Goal: Contribute content: Contribute content

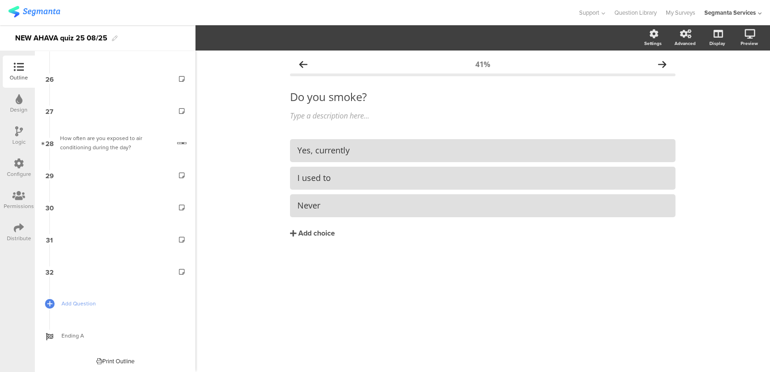
scroll to position [829, 0]
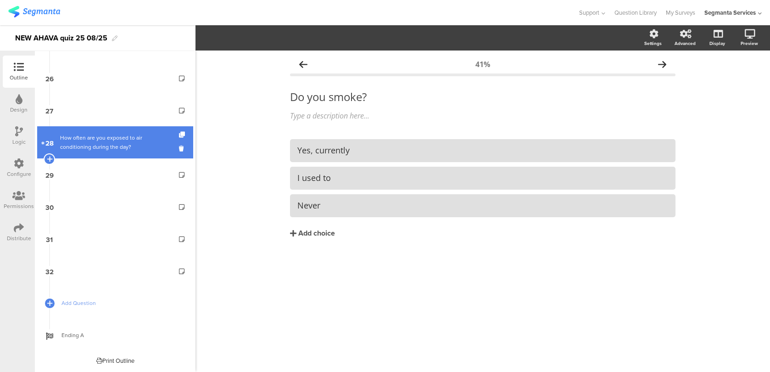
click at [121, 149] on div "How often are you exposed to air conditioning during the day?" at bounding box center [115, 142] width 110 height 18
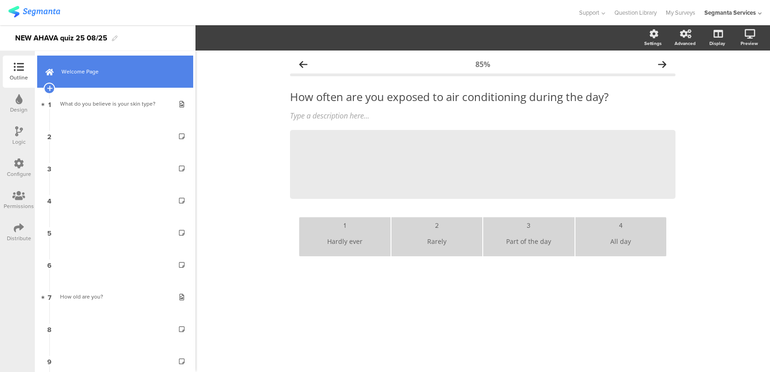
click at [123, 79] on link "Welcome Page" at bounding box center [115, 72] width 156 height 32
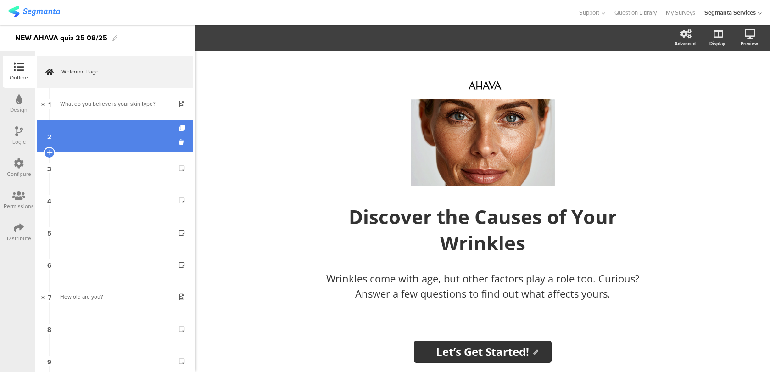
click at [119, 139] on link "2" at bounding box center [115, 136] width 156 height 32
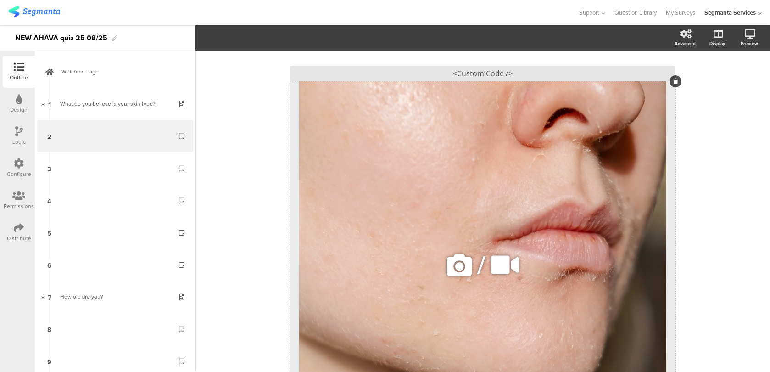
scroll to position [45, 0]
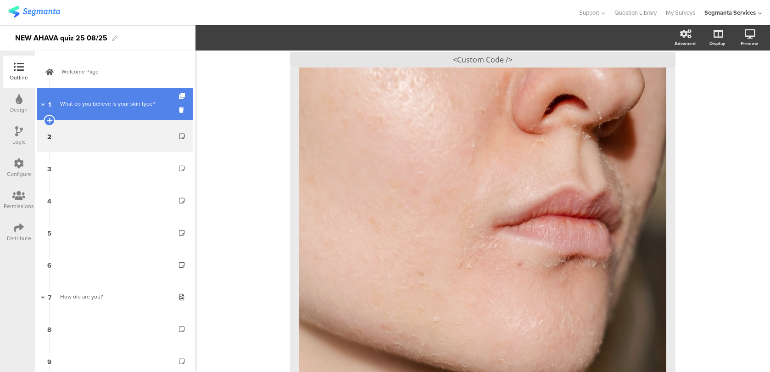
click at [115, 112] on link "1 What do you believe is your skin type?" at bounding box center [115, 104] width 156 height 32
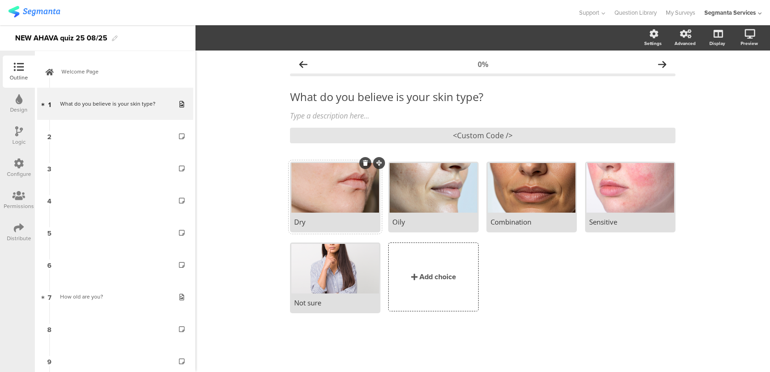
click at [349, 189] on div at bounding box center [335, 188] width 88 height 50
click at [230, 32] on button "button" at bounding box center [227, 38] width 12 height 20
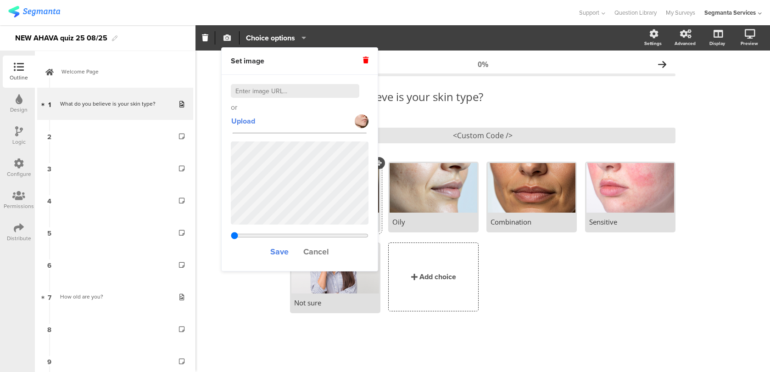
click at [229, 38] on icon "button" at bounding box center [227, 37] width 7 height 7
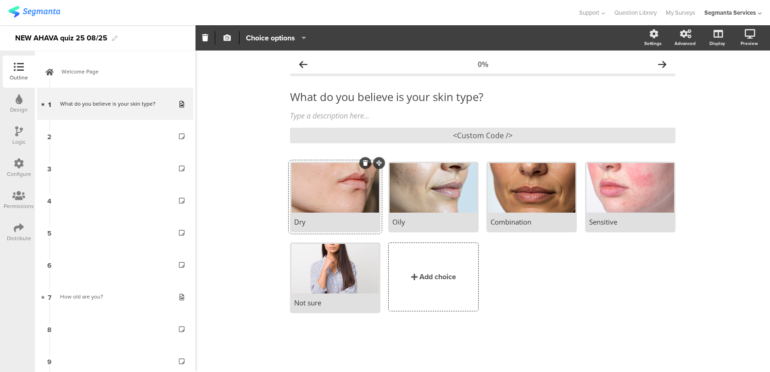
click at [229, 38] on icon "button" at bounding box center [227, 37] width 7 height 7
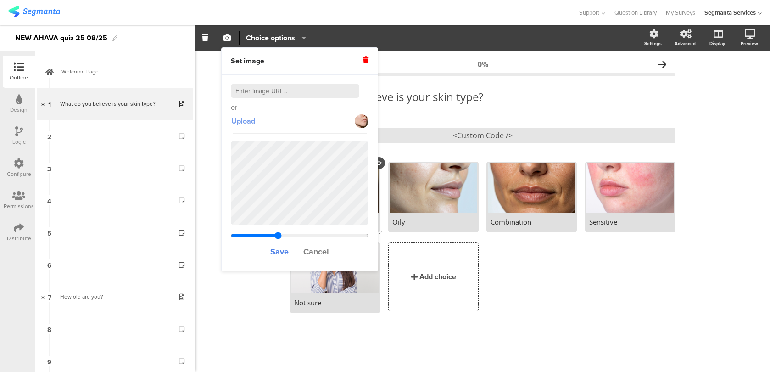
click at [247, 120] on span "Upload" at bounding box center [243, 121] width 24 height 11
type input "0.555777777777778"
click at [445, 188] on div at bounding box center [434, 188] width 88 height 50
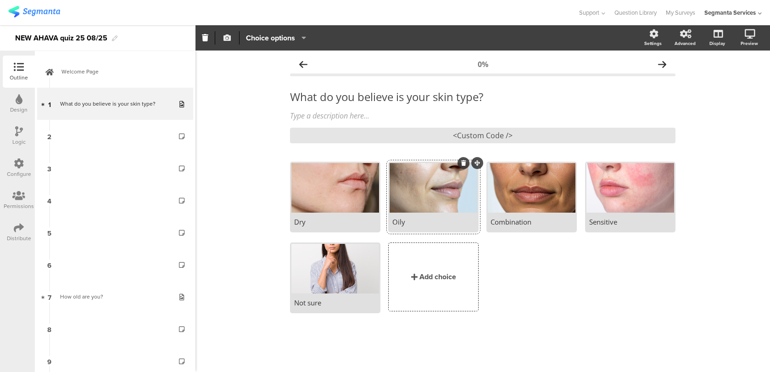
click at [227, 39] on icon "button" at bounding box center [227, 37] width 7 height 7
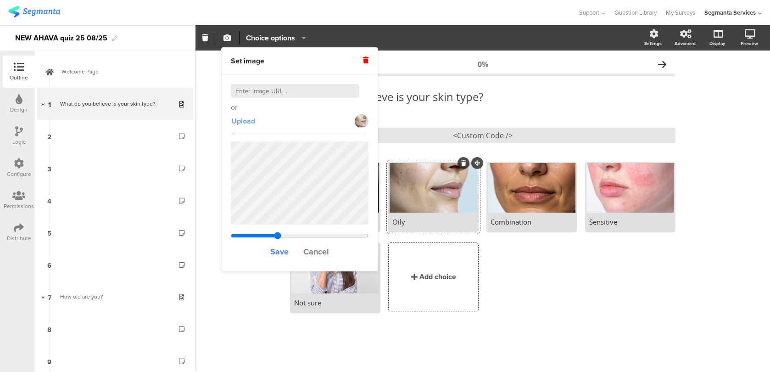
click at [247, 126] on span "Upload" at bounding box center [243, 121] width 24 height 11
type input "0.292484375"
click at [277, 252] on span "Save" at bounding box center [279, 252] width 18 height 12
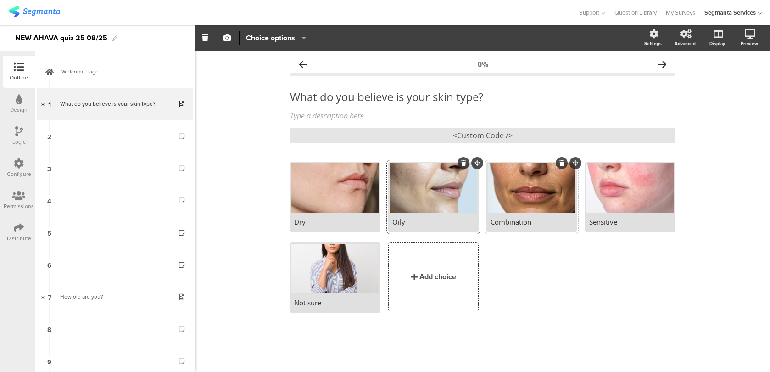
click at [522, 207] on div at bounding box center [532, 188] width 88 height 50
click at [229, 39] on icon "button" at bounding box center [227, 37] width 7 height 7
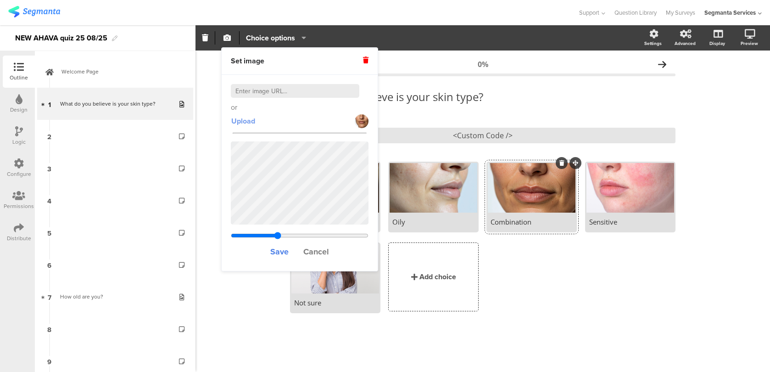
click at [247, 121] on span "Upload" at bounding box center [243, 121] width 24 height 11
type input "0.292484375"
click at [284, 253] on span "Save" at bounding box center [279, 252] width 18 height 12
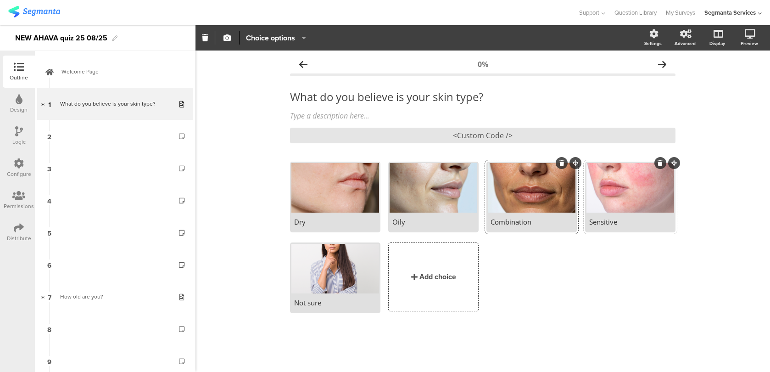
click at [607, 204] on div at bounding box center [631, 188] width 88 height 50
click at [226, 39] on icon "button" at bounding box center [227, 37] width 7 height 7
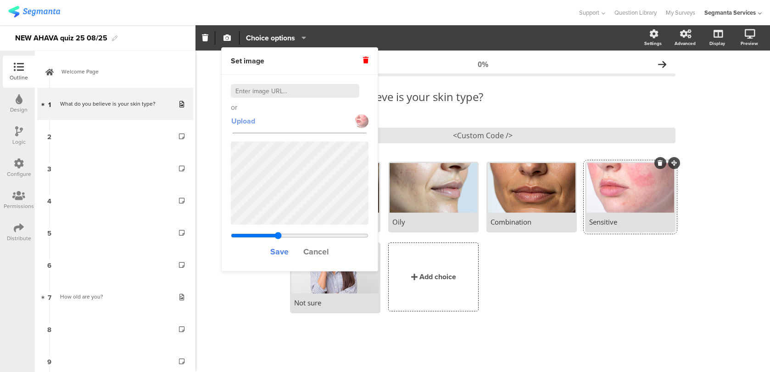
click at [242, 118] on span "Upload" at bounding box center [243, 121] width 24 height 11
type input "0.555777777777778"
click at [280, 254] on span "Save" at bounding box center [279, 252] width 18 height 12
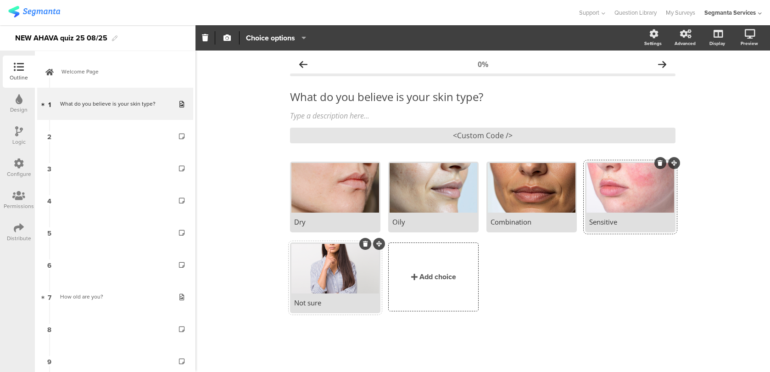
click at [347, 283] on div at bounding box center [335, 269] width 88 height 50
click at [228, 37] on icon "button" at bounding box center [227, 37] width 7 height 7
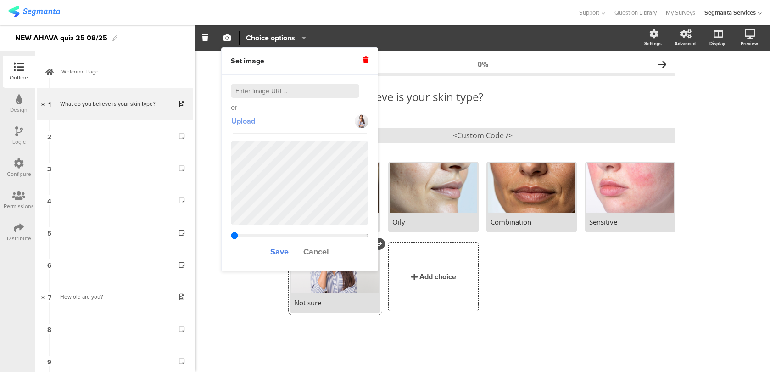
click at [242, 121] on span "Upload" at bounding box center [243, 121] width 24 height 11
type input "0.555777777777778"
click at [279, 251] on span "Save" at bounding box center [279, 252] width 18 height 12
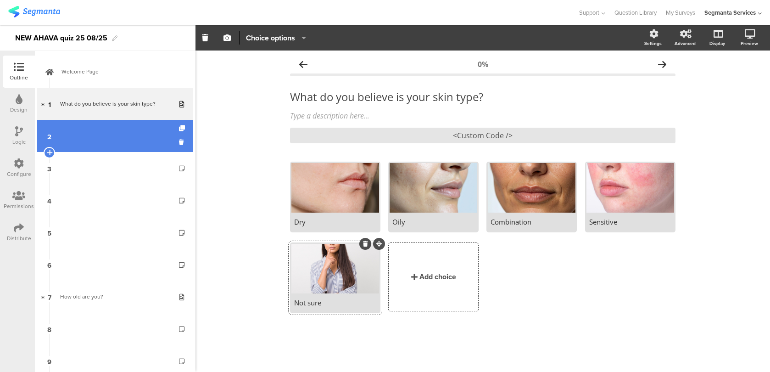
click at [148, 133] on link "2" at bounding box center [115, 136] width 156 height 32
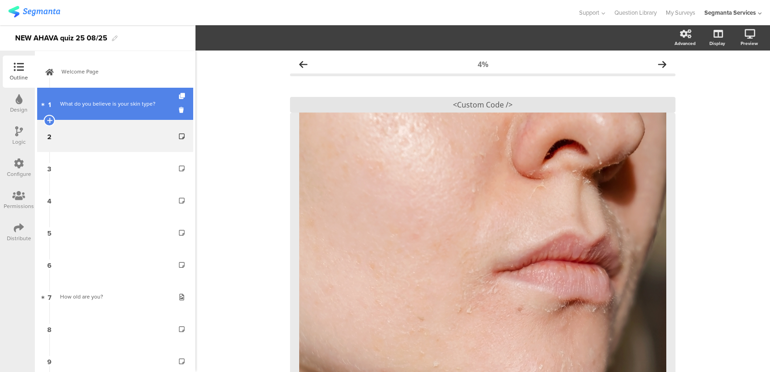
click at [123, 115] on link "1 What do you believe is your skin type?" at bounding box center [115, 104] width 156 height 32
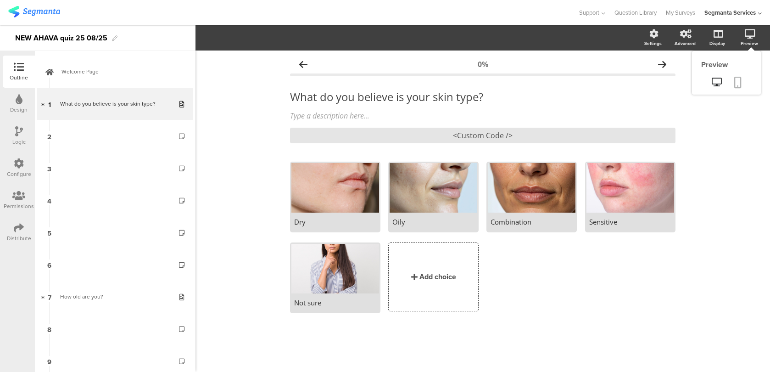
click at [740, 78] on icon at bounding box center [737, 82] width 7 height 11
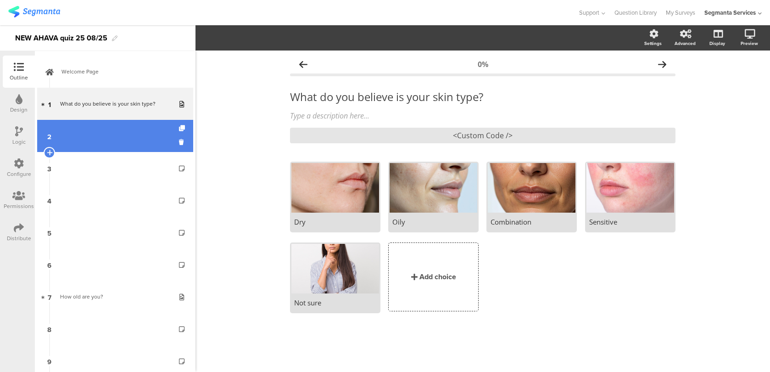
click at [130, 141] on link "2" at bounding box center [115, 136] width 156 height 32
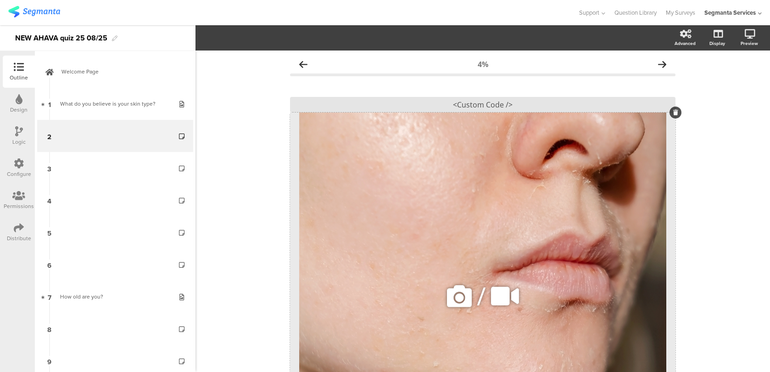
click at [419, 157] on div "/" at bounding box center [483, 295] width 386 height 367
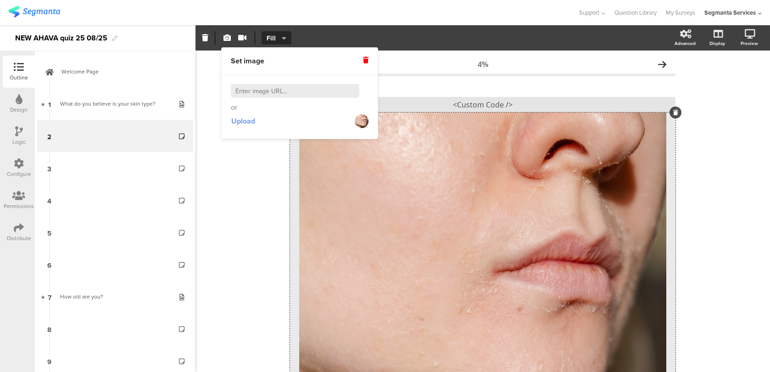
click at [252, 126] on button "Upload" at bounding box center [243, 121] width 25 height 17
click at [721, 80] on icon at bounding box center [717, 82] width 10 height 9
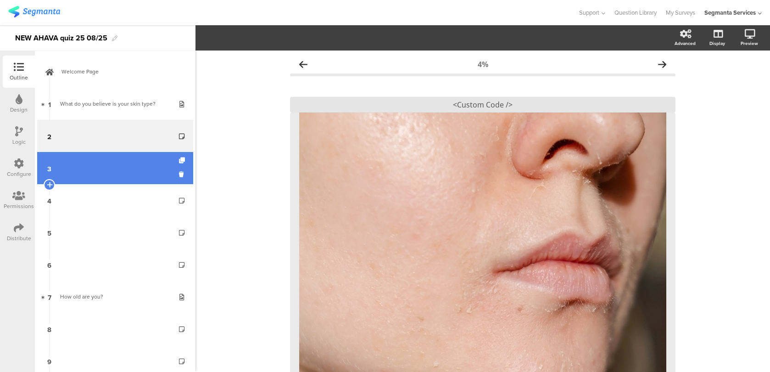
click at [138, 160] on link "3" at bounding box center [115, 168] width 156 height 32
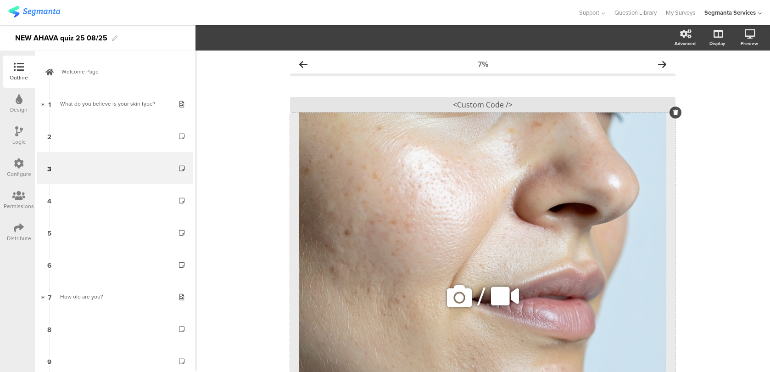
click at [381, 143] on div "/" at bounding box center [483, 295] width 386 height 367
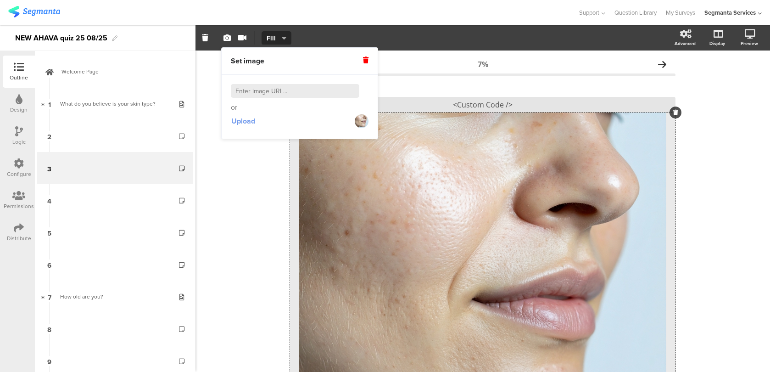
click at [253, 123] on span "Upload" at bounding box center [243, 121] width 24 height 11
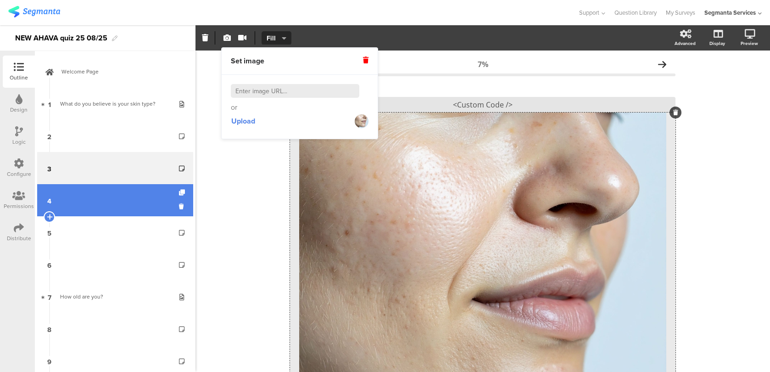
click at [114, 207] on link "4" at bounding box center [115, 200] width 156 height 32
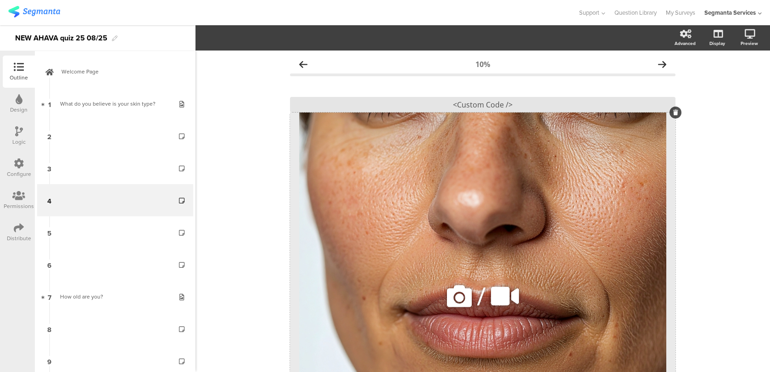
click at [403, 184] on div "/" at bounding box center [483, 295] width 386 height 367
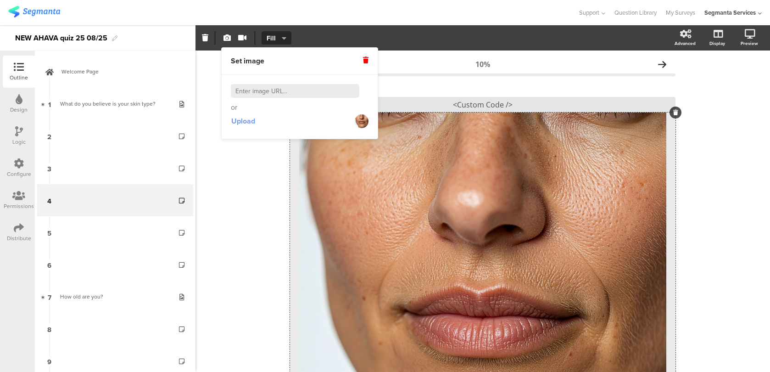
click at [241, 122] on span "Upload" at bounding box center [243, 121] width 24 height 11
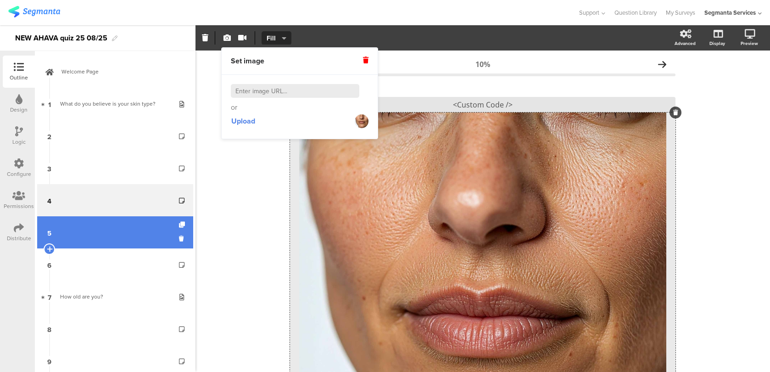
click at [142, 227] on link "5" at bounding box center [115, 232] width 156 height 32
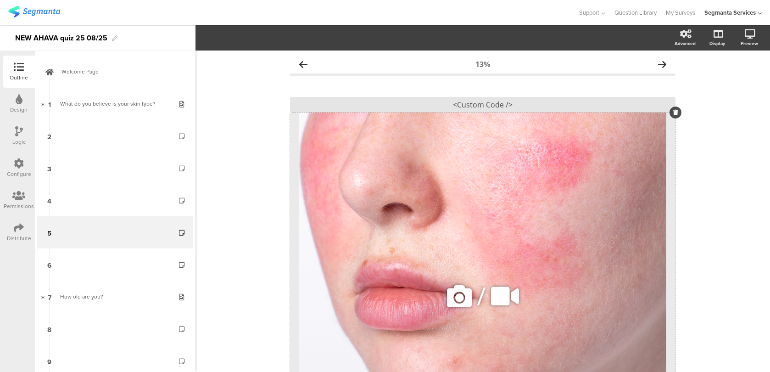
click at [458, 299] on icon at bounding box center [459, 295] width 31 height 31
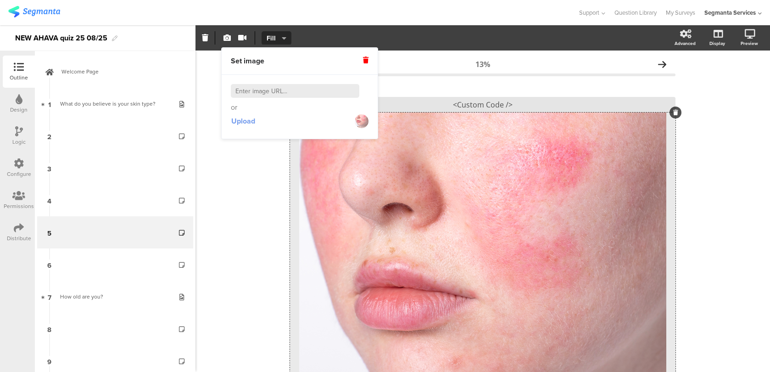
click at [248, 122] on span "Upload" at bounding box center [243, 121] width 24 height 11
click at [241, 122] on span "Upload" at bounding box center [243, 121] width 24 height 11
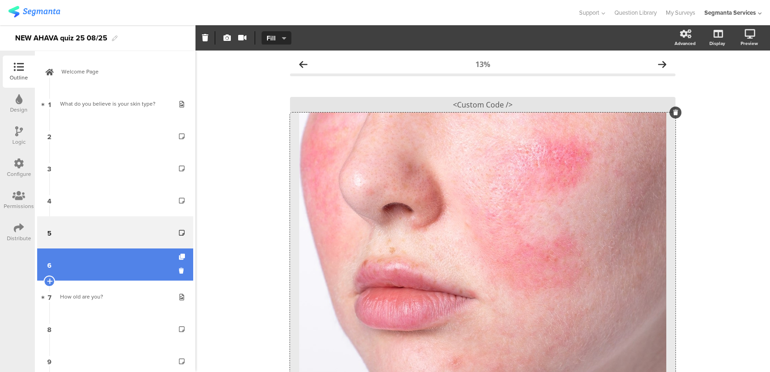
click at [129, 269] on link "6" at bounding box center [115, 264] width 156 height 32
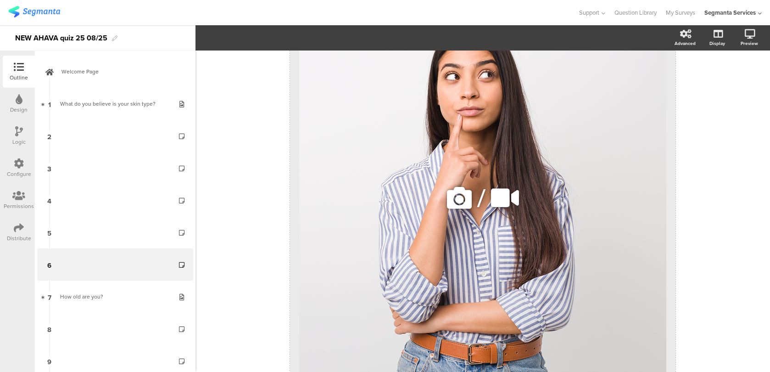
scroll to position [109, 0]
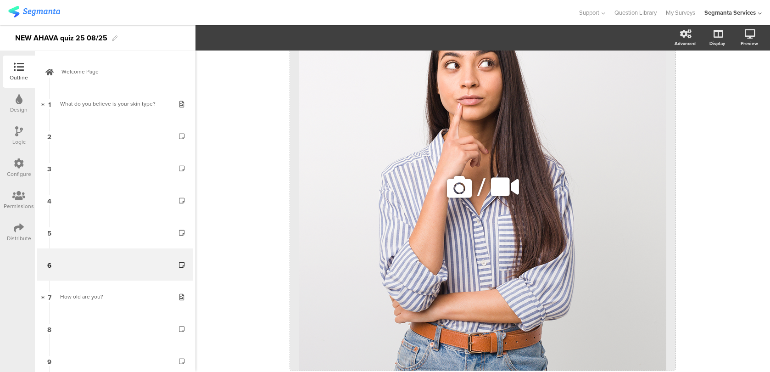
click at [463, 186] on icon at bounding box center [459, 186] width 31 height 31
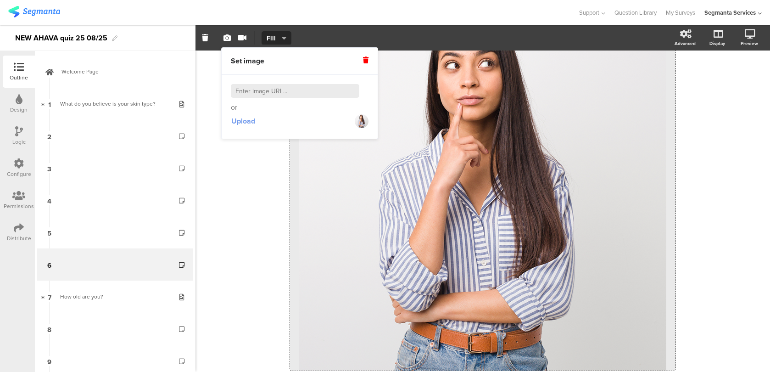
click at [243, 120] on span "Upload" at bounding box center [243, 121] width 24 height 11
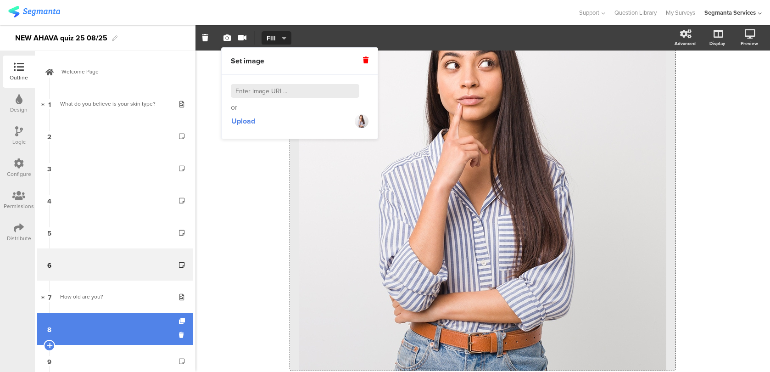
click at [108, 317] on link "8" at bounding box center [115, 329] width 156 height 32
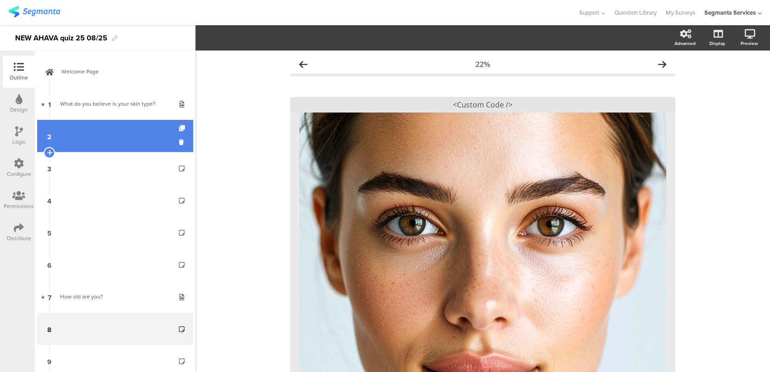
click at [116, 127] on link "2" at bounding box center [115, 136] width 156 height 32
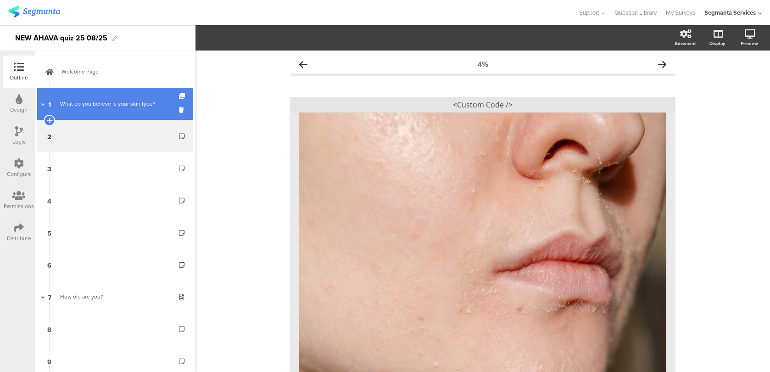
click at [126, 111] on link "1 What do you believe is your skin type?" at bounding box center [115, 104] width 156 height 32
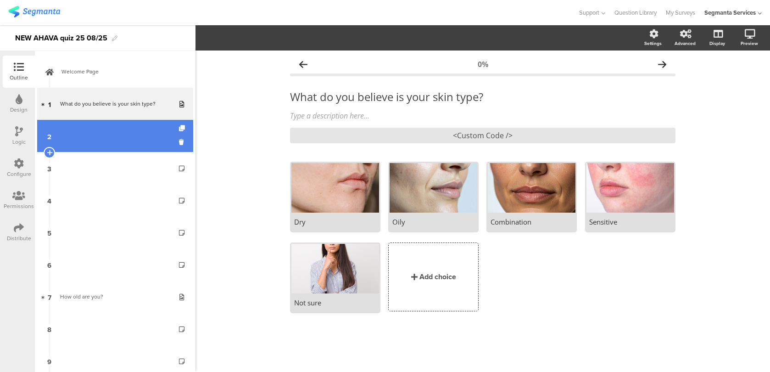
click at [164, 146] on link "2" at bounding box center [115, 136] width 156 height 32
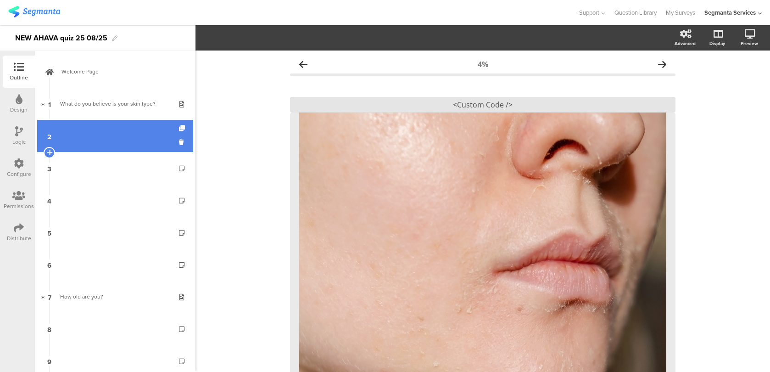
scroll to position [73, 0]
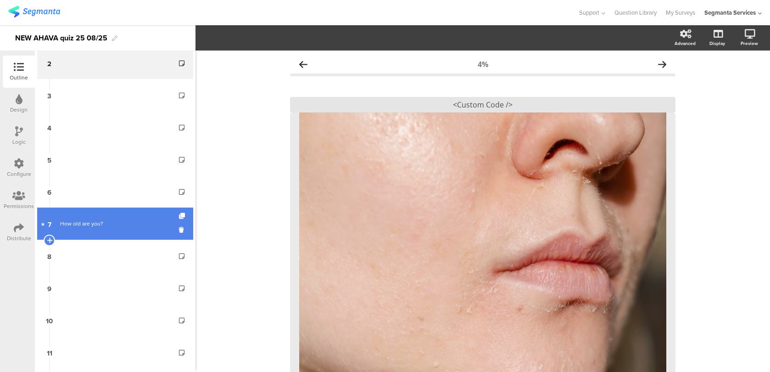
click at [133, 221] on div "How old are you?" at bounding box center [115, 223] width 110 height 9
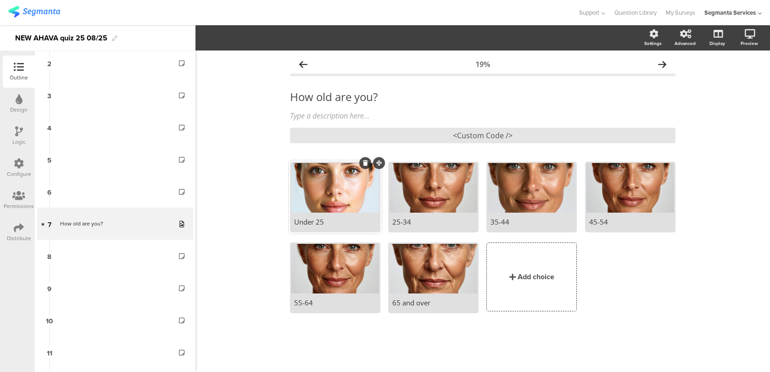
click at [321, 194] on div at bounding box center [335, 188] width 88 height 50
click at [230, 38] on icon "button" at bounding box center [227, 37] width 7 height 7
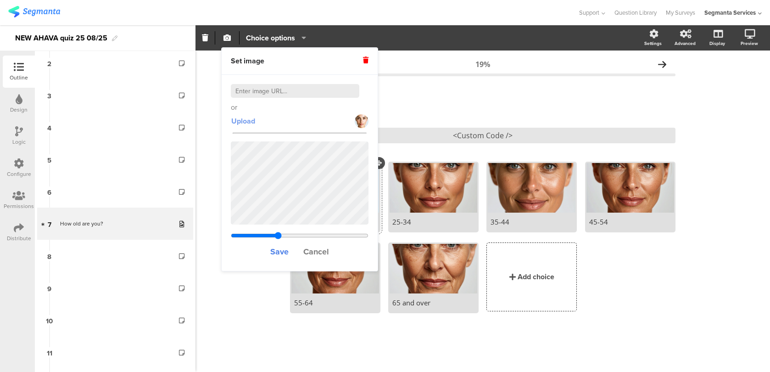
click at [252, 122] on span "Upload" at bounding box center [243, 121] width 24 height 11
type input "0.555777777777778"
click at [280, 253] on span "Save" at bounding box center [279, 252] width 18 height 12
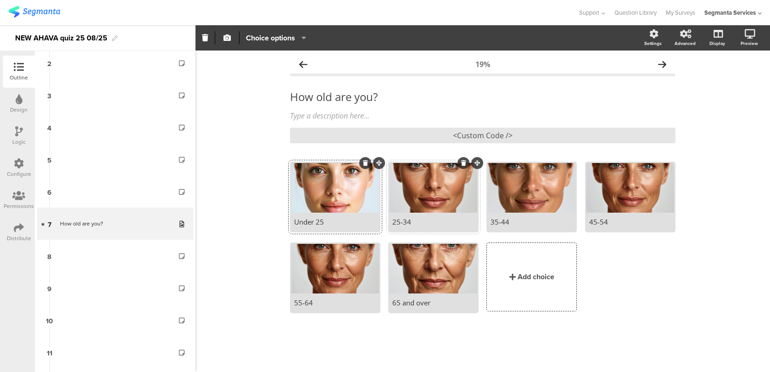
click at [429, 174] on div at bounding box center [434, 188] width 88 height 50
click at [228, 38] on icon "button" at bounding box center [227, 37] width 7 height 7
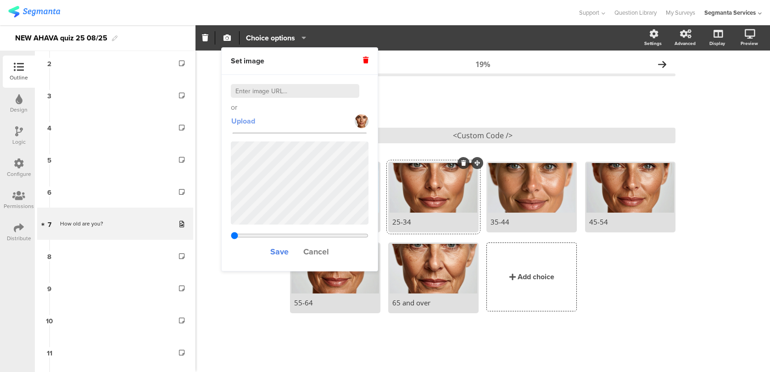
click at [248, 122] on span "Upload" at bounding box center [243, 121] width 24 height 11
type input "0.292484375"
click at [281, 251] on span "Save" at bounding box center [279, 252] width 18 height 12
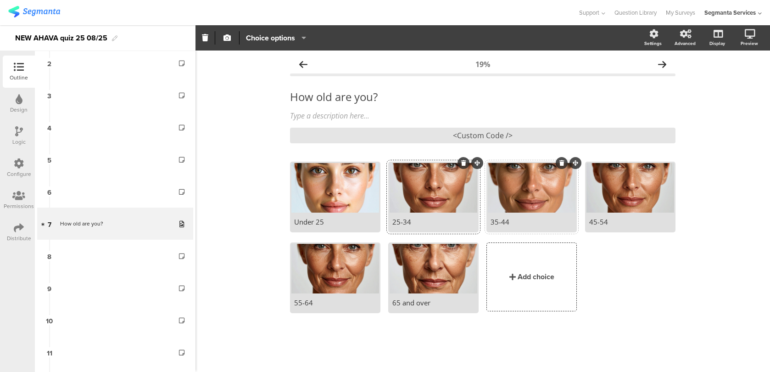
click at [525, 185] on div at bounding box center [532, 188] width 88 height 50
click at [229, 38] on icon "button" at bounding box center [227, 37] width 7 height 7
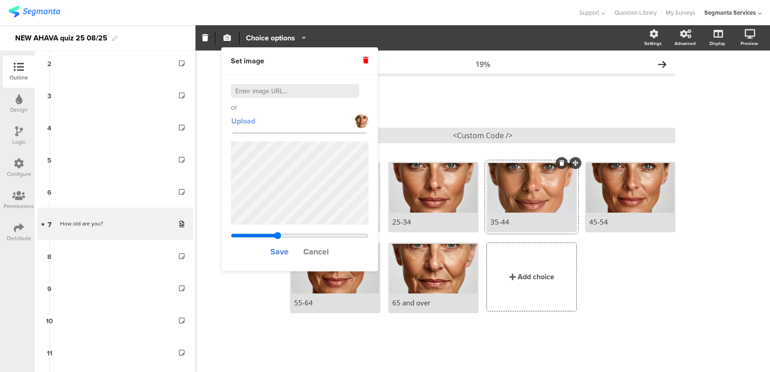
click at [249, 122] on span "Upload" at bounding box center [243, 121] width 24 height 11
type input "0.292484375"
click at [285, 250] on span "Save" at bounding box center [279, 252] width 18 height 12
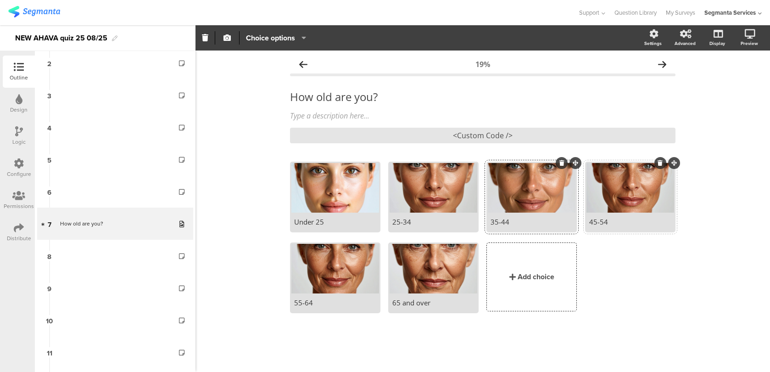
click at [612, 197] on div at bounding box center [631, 188] width 88 height 50
click at [229, 39] on icon "button" at bounding box center [227, 37] width 7 height 7
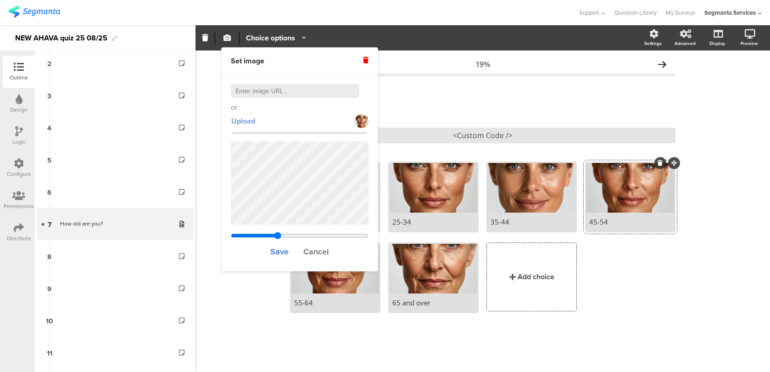
click at [247, 119] on span "Upload" at bounding box center [243, 121] width 24 height 11
type input "0.292484375"
click at [282, 251] on span "Save" at bounding box center [279, 252] width 18 height 12
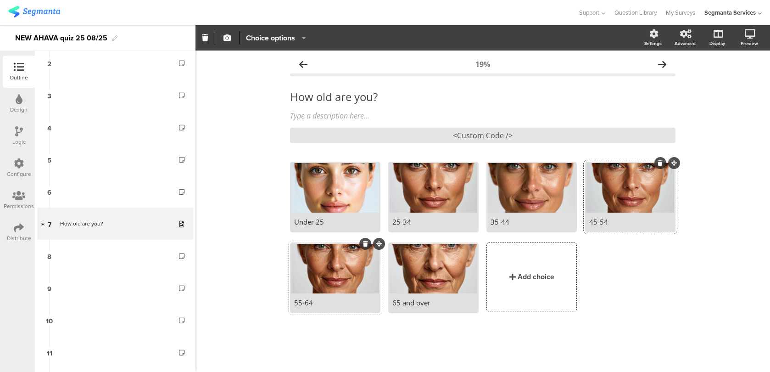
click at [329, 283] on div at bounding box center [335, 269] width 88 height 50
click at [228, 40] on icon "button" at bounding box center [227, 37] width 7 height 7
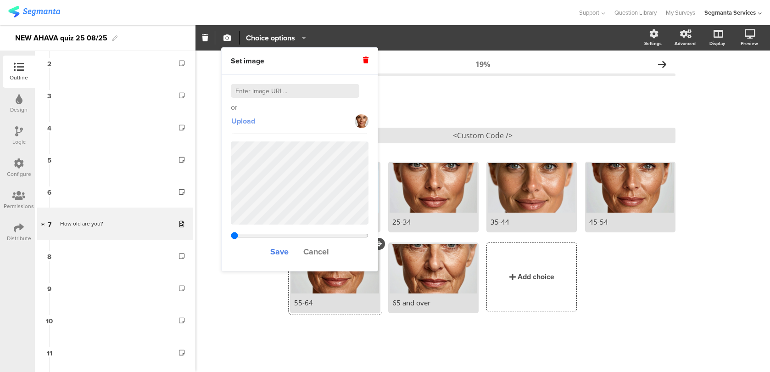
click at [251, 121] on span "Upload" at bounding box center [243, 121] width 24 height 11
type input "0.292484375"
click at [282, 250] on span "Save" at bounding box center [279, 252] width 18 height 12
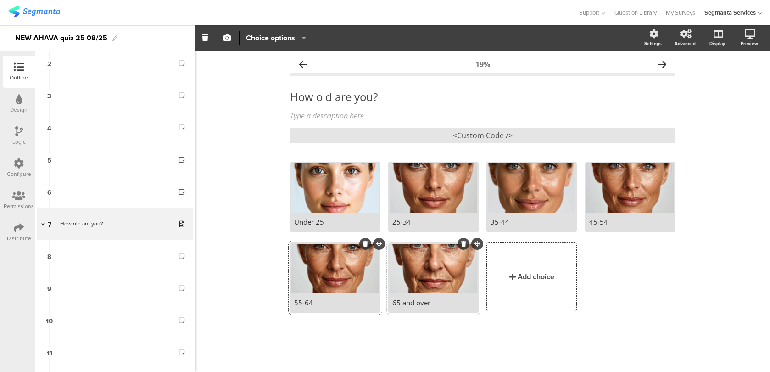
click at [425, 262] on div at bounding box center [434, 269] width 88 height 50
click at [230, 35] on icon "button" at bounding box center [227, 37] width 7 height 7
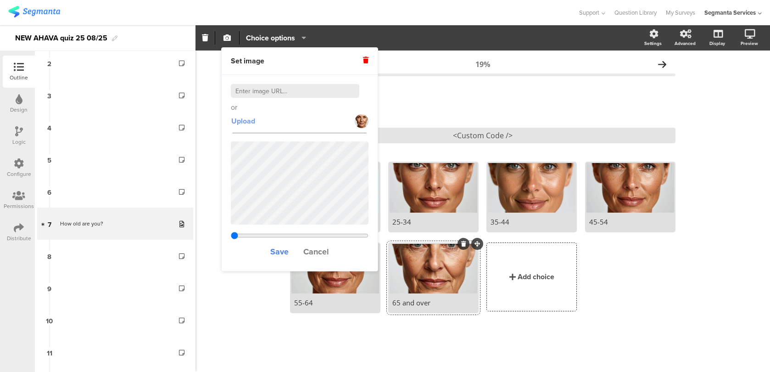
click at [240, 122] on span "Upload" at bounding box center [243, 121] width 24 height 11
type input "0.292484375"
click at [285, 249] on span "Save" at bounding box center [279, 252] width 18 height 12
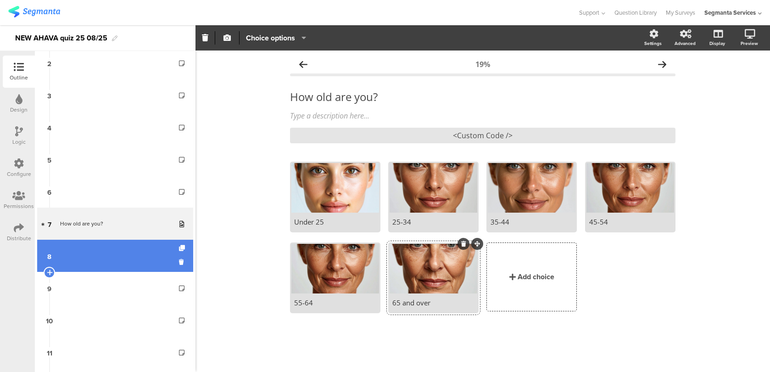
click at [115, 257] on link "8" at bounding box center [115, 256] width 156 height 32
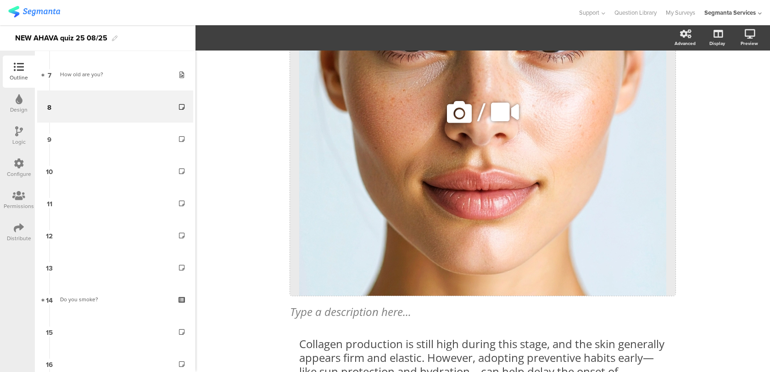
scroll to position [78, 0]
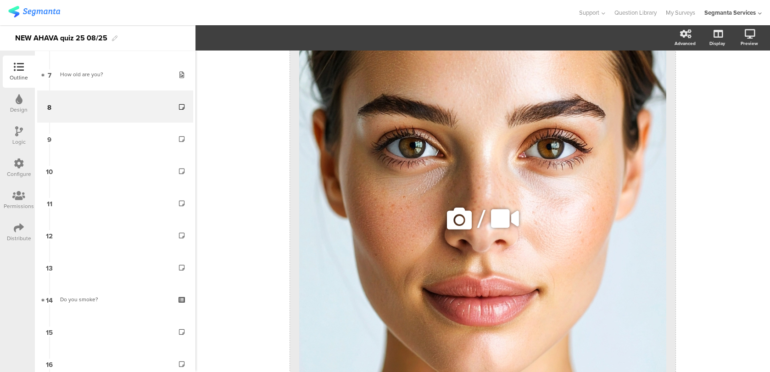
click at [332, 97] on div "/" at bounding box center [483, 218] width 386 height 367
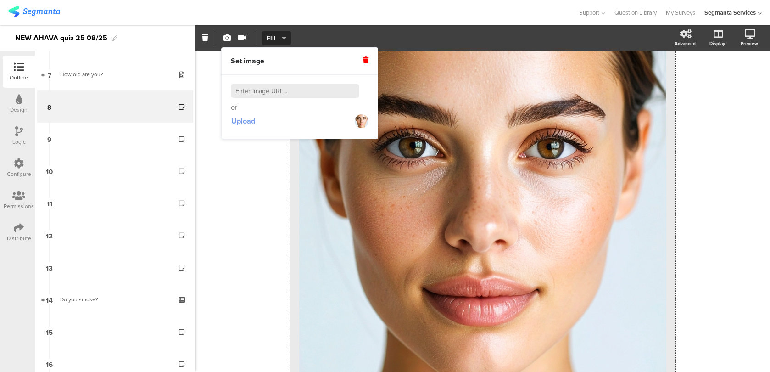
click at [241, 121] on span "Upload" at bounding box center [243, 121] width 24 height 11
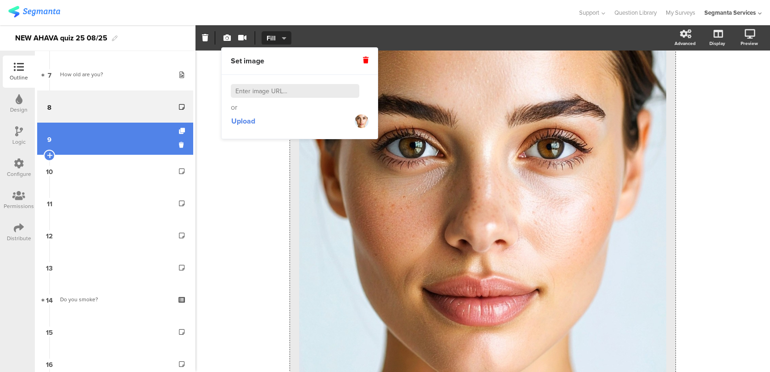
click at [138, 137] on link "9" at bounding box center [115, 139] width 156 height 32
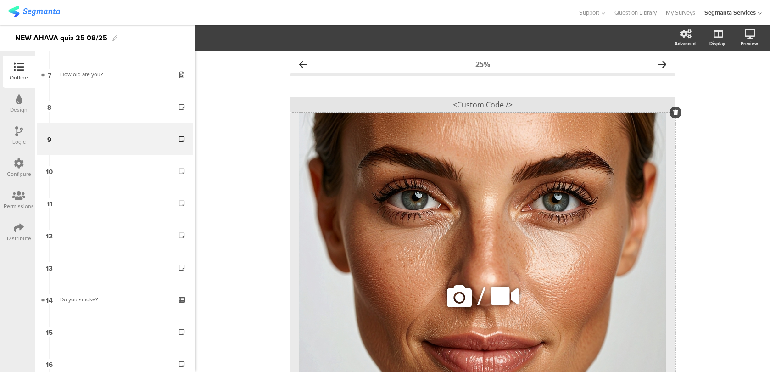
click at [411, 152] on div "/" at bounding box center [483, 295] width 386 height 367
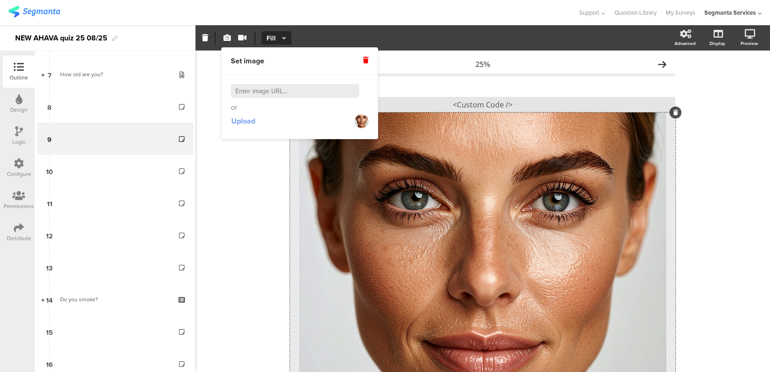
click at [250, 122] on span "Upload" at bounding box center [243, 121] width 24 height 11
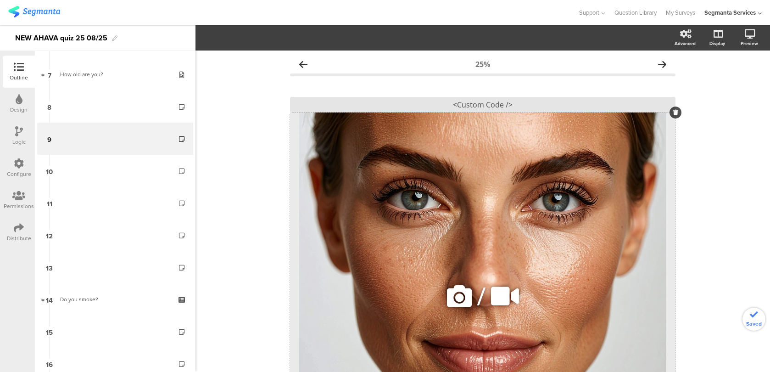
click at [449, 277] on div "/" at bounding box center [483, 295] width 386 height 367
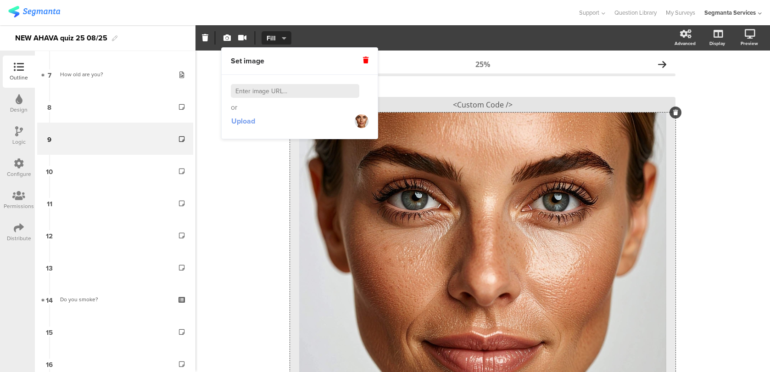
click at [243, 125] on span "Upload" at bounding box center [243, 121] width 24 height 11
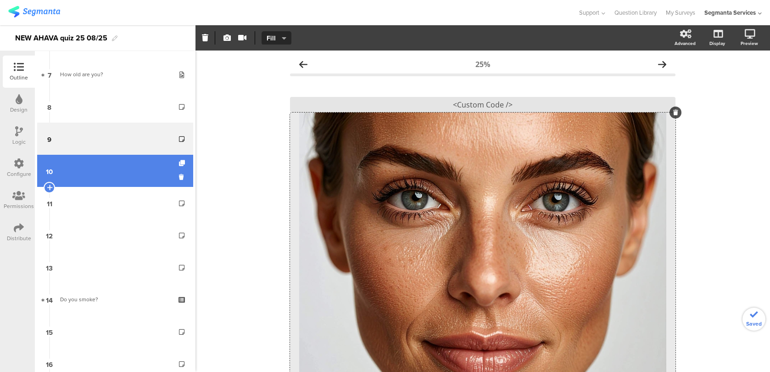
click at [141, 180] on link "10" at bounding box center [115, 171] width 156 height 32
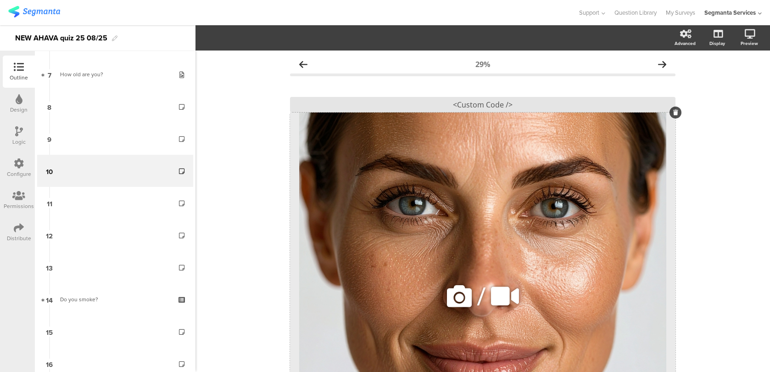
click at [452, 295] on icon at bounding box center [459, 295] width 31 height 31
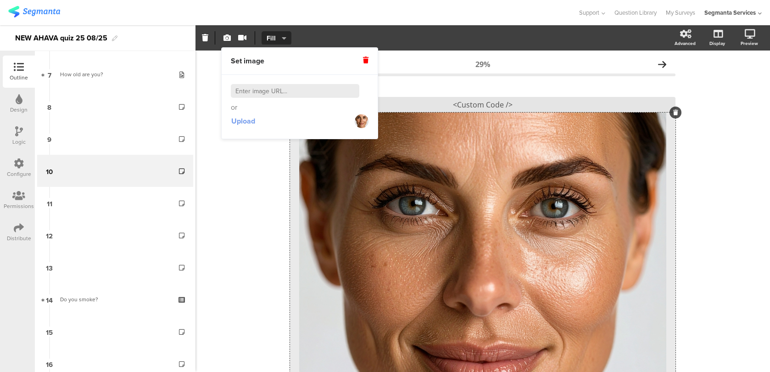
click at [246, 122] on span "Upload" at bounding box center [243, 121] width 24 height 11
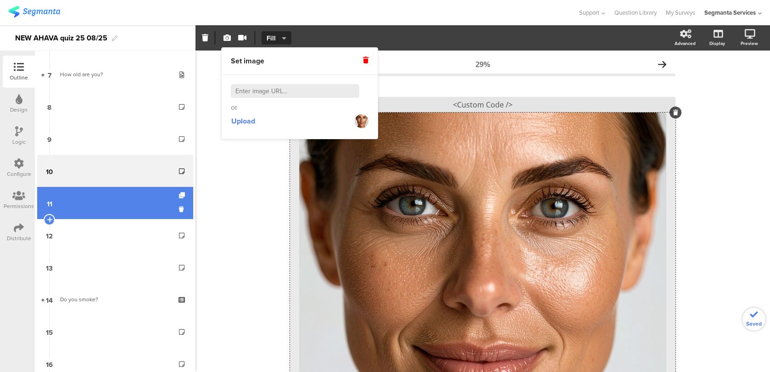
click at [132, 207] on link "11" at bounding box center [115, 203] width 156 height 32
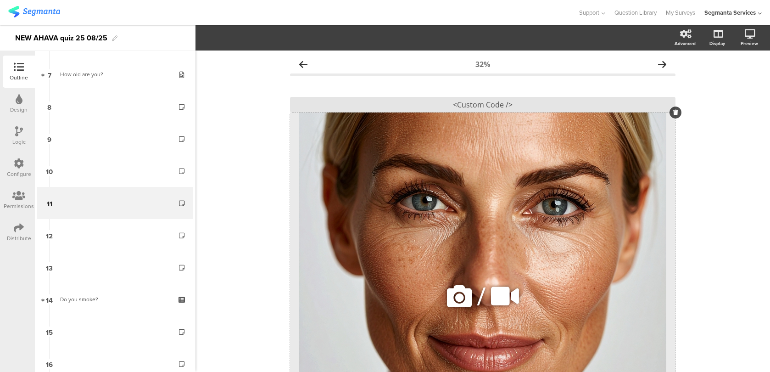
click at [412, 265] on div "/" at bounding box center [483, 295] width 386 height 367
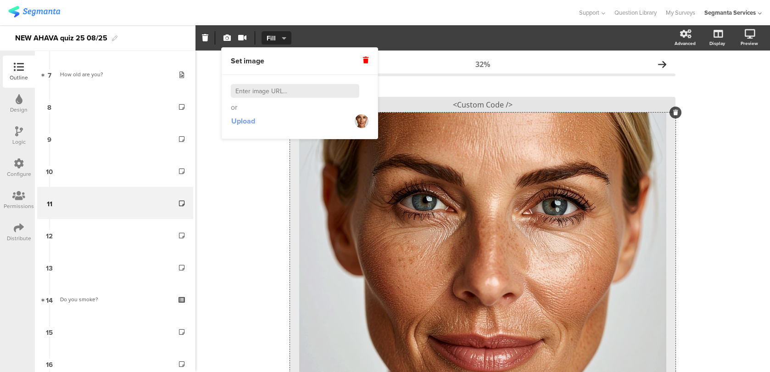
click at [246, 126] on span "Upload" at bounding box center [243, 121] width 24 height 11
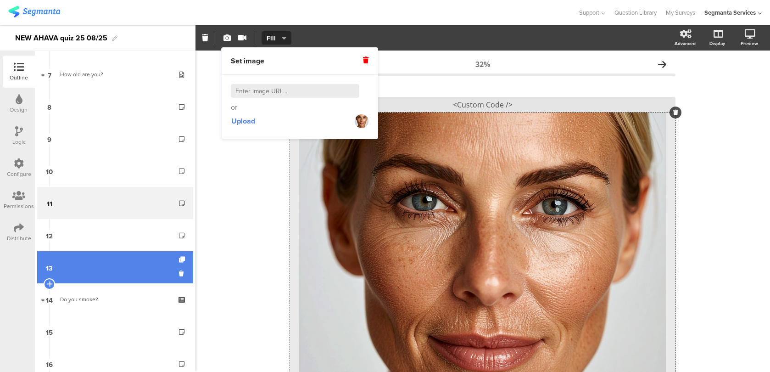
click at [132, 263] on link "13" at bounding box center [115, 267] width 156 height 32
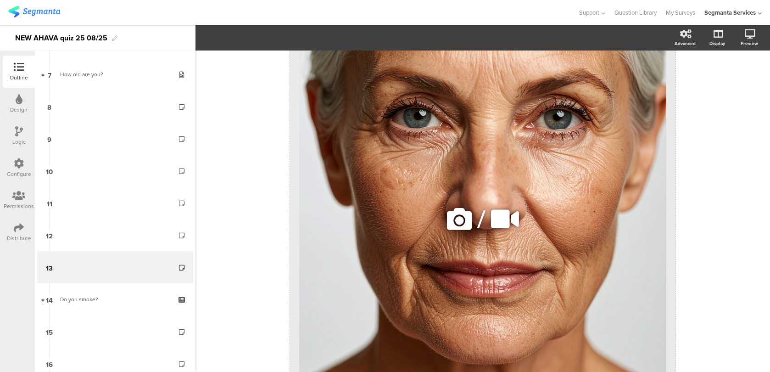
scroll to position [139, 0]
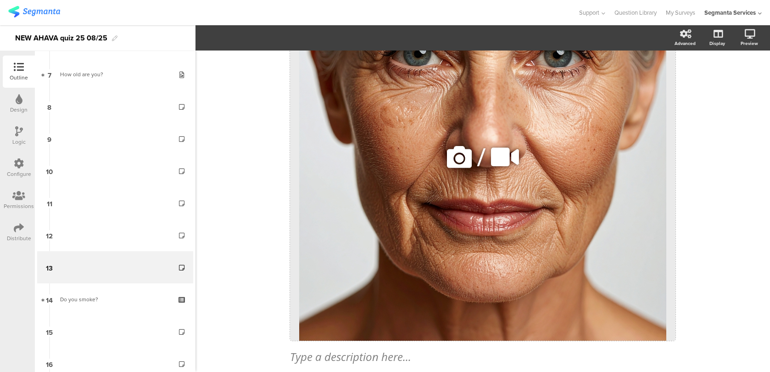
click at [459, 162] on icon at bounding box center [459, 156] width 31 height 31
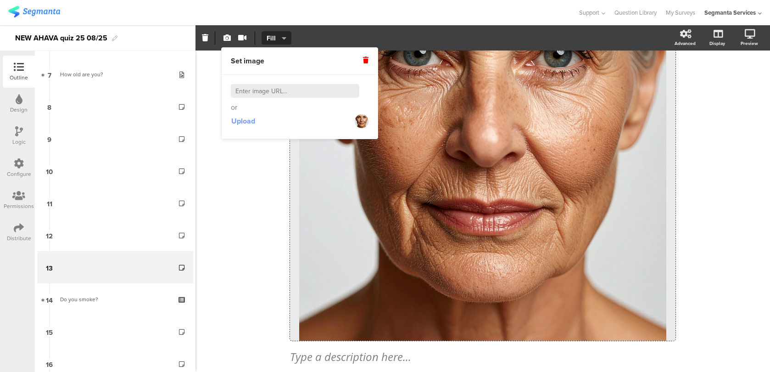
click at [246, 119] on span "Upload" at bounding box center [243, 121] width 24 height 11
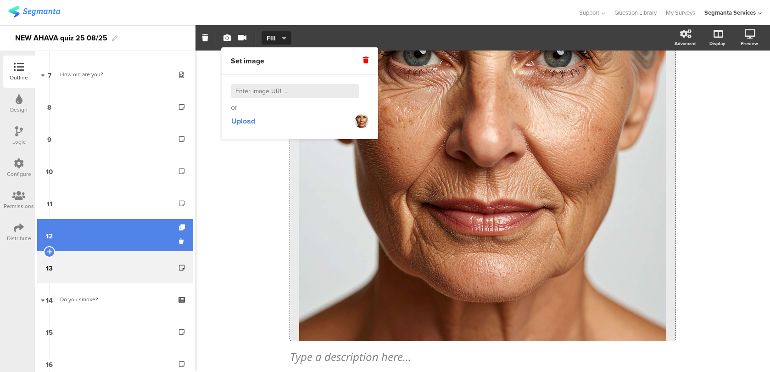
click at [148, 235] on link "12" at bounding box center [115, 235] width 156 height 32
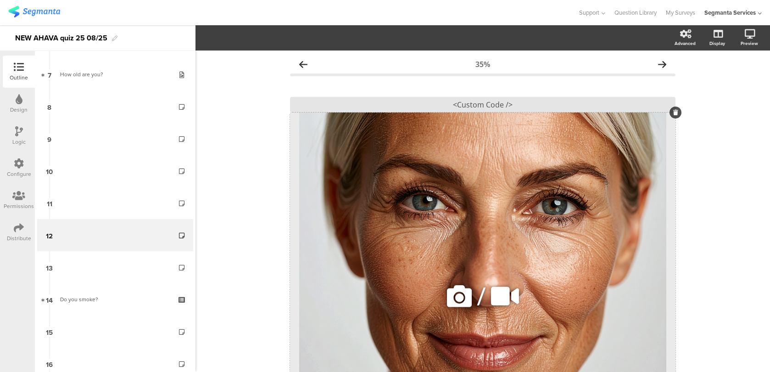
click at [458, 291] on icon at bounding box center [459, 295] width 31 height 31
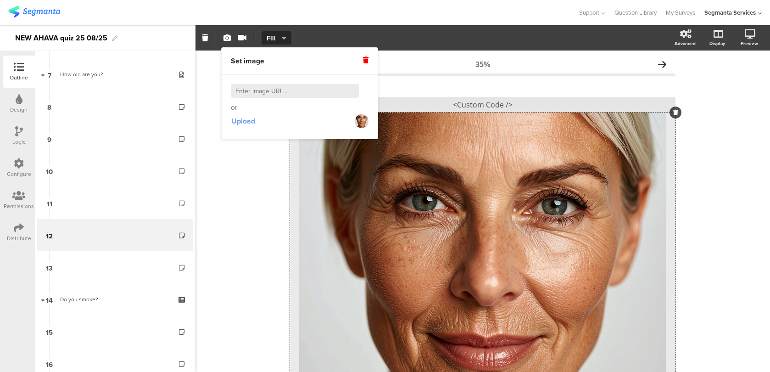
click at [245, 123] on span "Upload" at bounding box center [243, 121] width 24 height 11
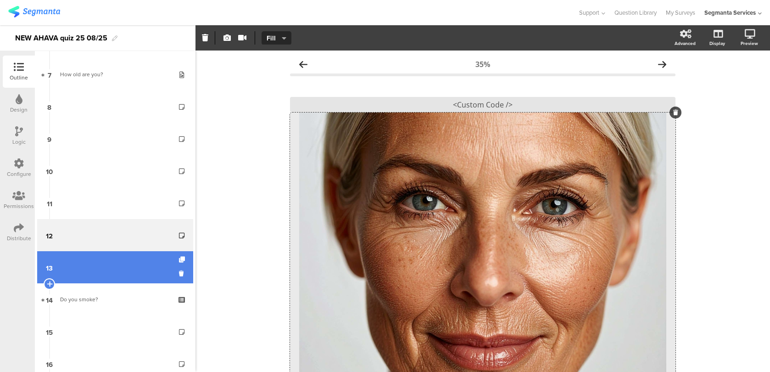
click at [109, 259] on link "13" at bounding box center [115, 267] width 156 height 32
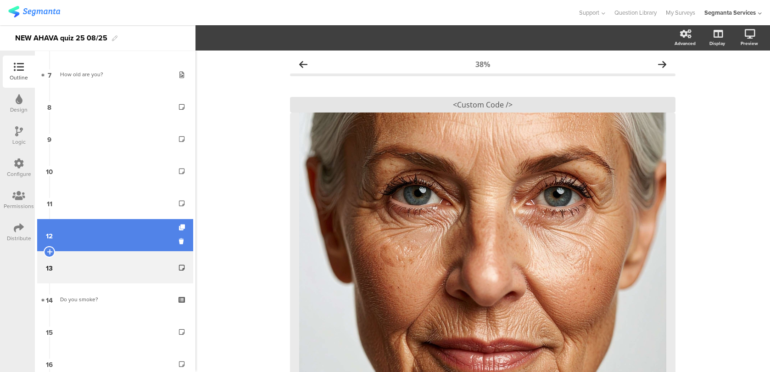
click at [116, 237] on link "12" at bounding box center [115, 235] width 156 height 32
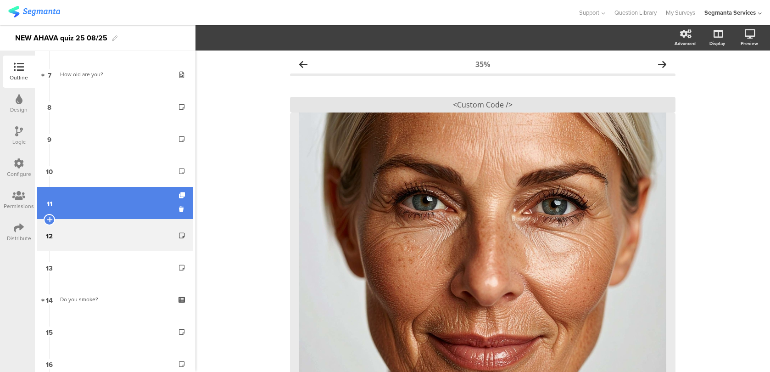
click at [119, 211] on link "11" at bounding box center [115, 203] width 156 height 32
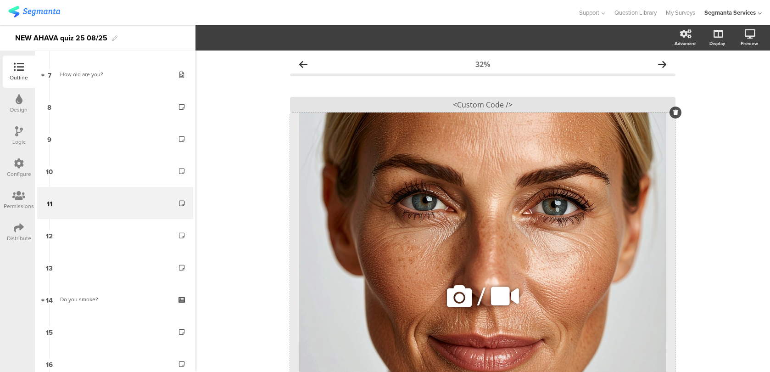
click at [453, 290] on icon at bounding box center [459, 295] width 31 height 31
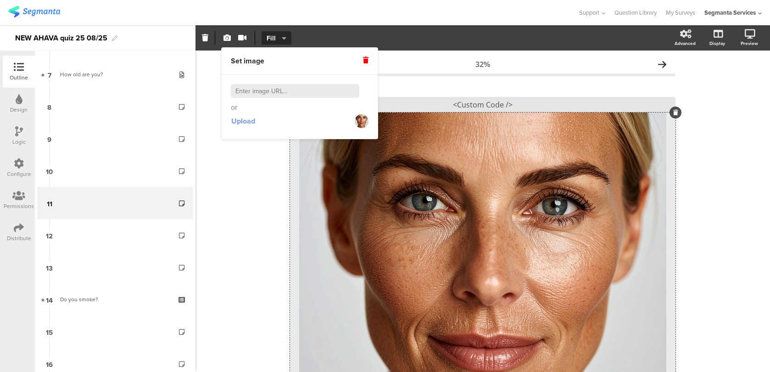
click at [246, 126] on button "Upload" at bounding box center [243, 121] width 25 height 17
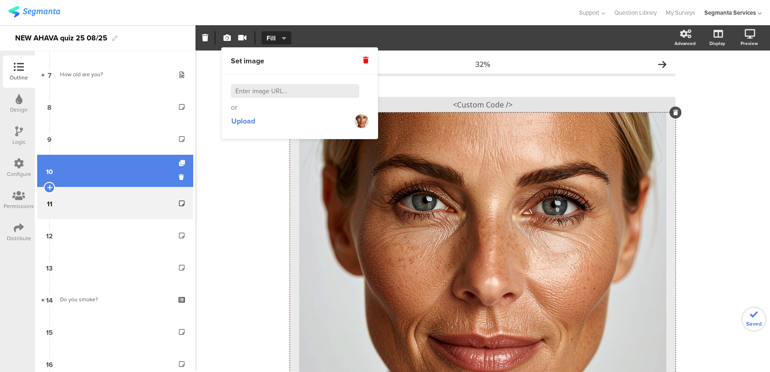
click at [113, 168] on link "10" at bounding box center [115, 171] width 156 height 32
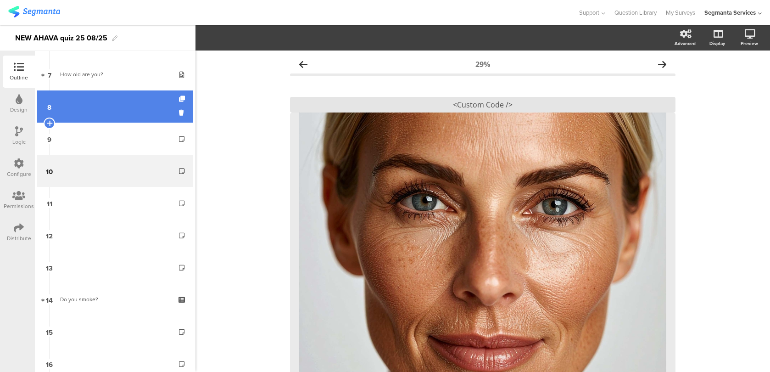
click at [151, 108] on link "8" at bounding box center [115, 106] width 156 height 32
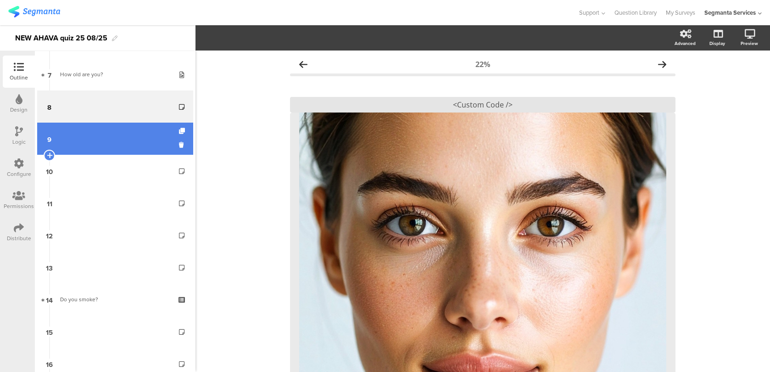
click at [147, 150] on link "9" at bounding box center [115, 139] width 156 height 32
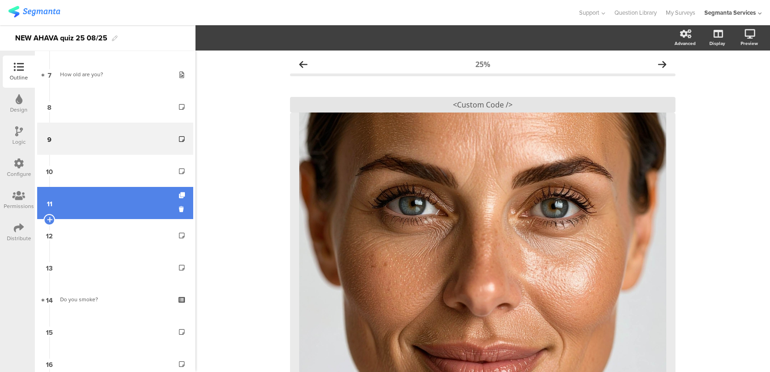
click at [145, 191] on link "11" at bounding box center [115, 203] width 156 height 32
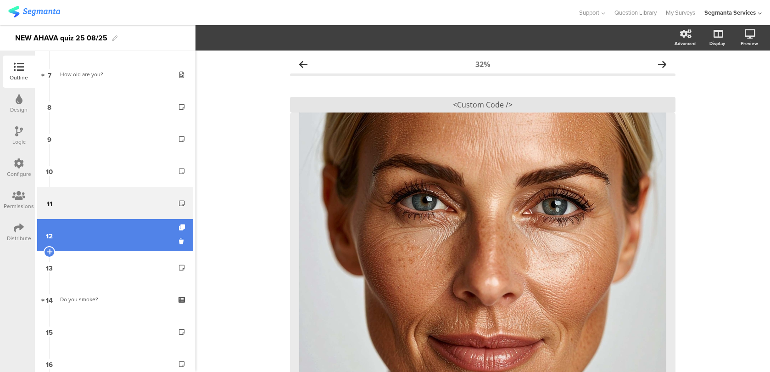
click at [145, 232] on link "12" at bounding box center [115, 235] width 156 height 32
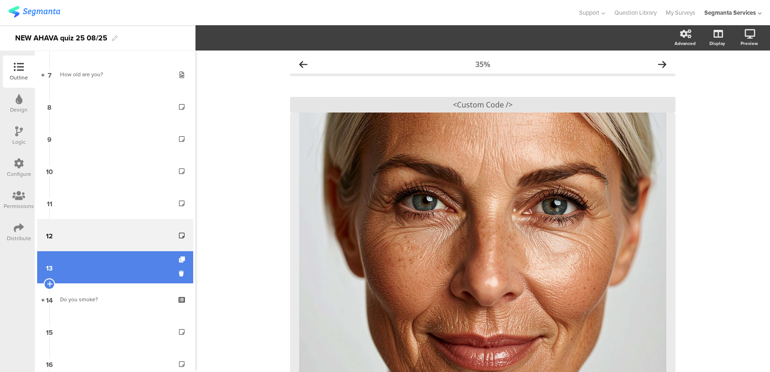
click at [144, 254] on link "13" at bounding box center [115, 267] width 156 height 32
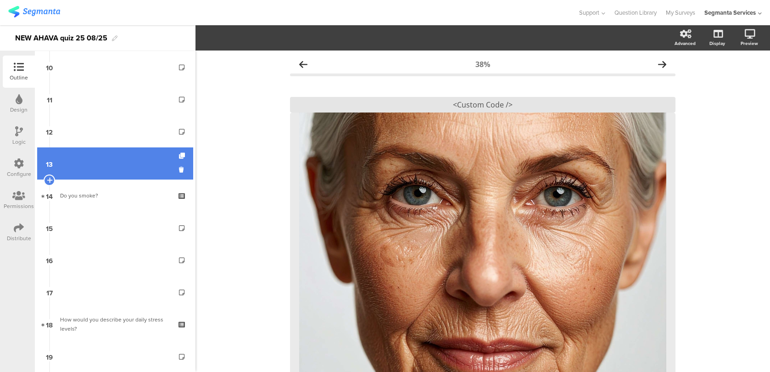
scroll to position [346, 0]
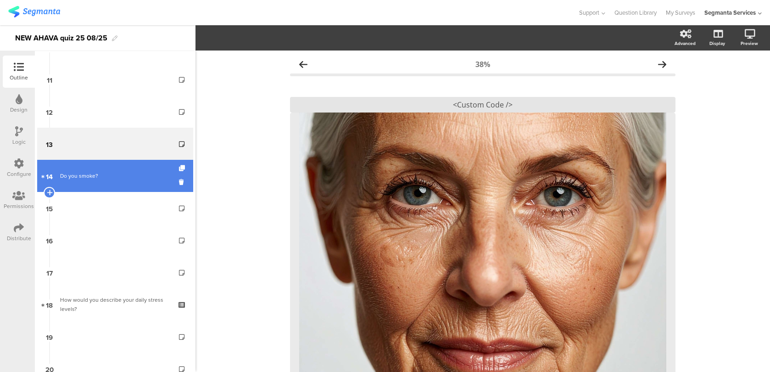
click at [149, 177] on div "Do you smoke?" at bounding box center [115, 175] width 110 height 9
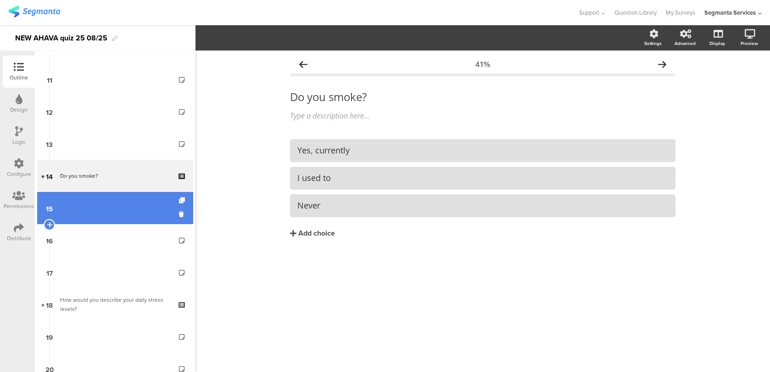
click at [142, 212] on link "15" at bounding box center [115, 208] width 156 height 32
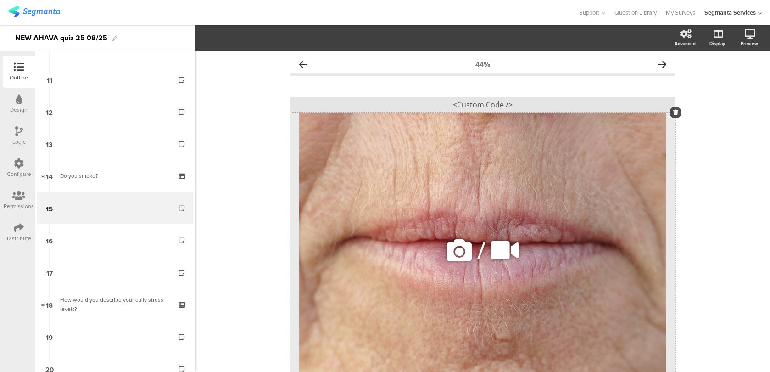
scroll to position [37, 0]
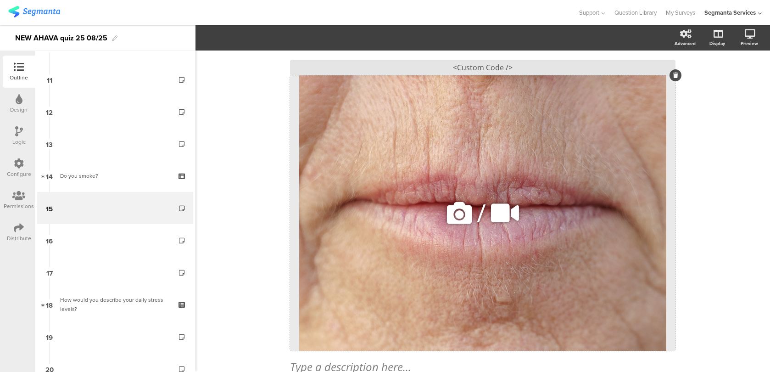
click at [451, 205] on icon at bounding box center [459, 212] width 31 height 31
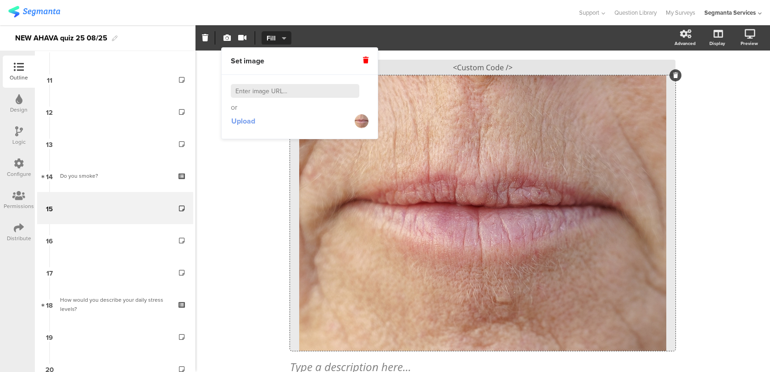
click at [244, 123] on span "Upload" at bounding box center [243, 121] width 24 height 11
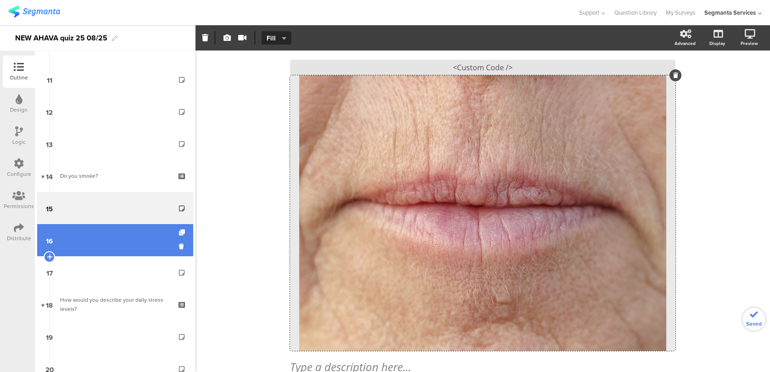
click at [133, 239] on link "16" at bounding box center [115, 240] width 156 height 32
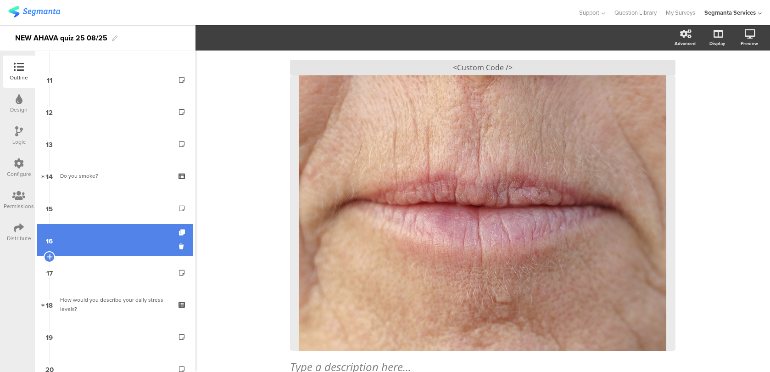
scroll to position [386, 0]
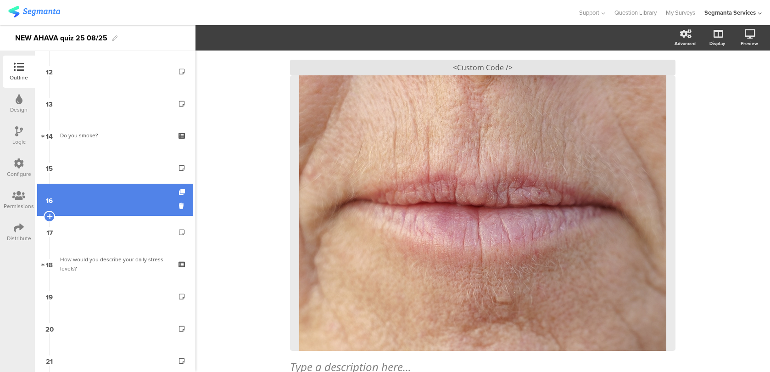
click at [134, 206] on link "16" at bounding box center [115, 200] width 156 height 32
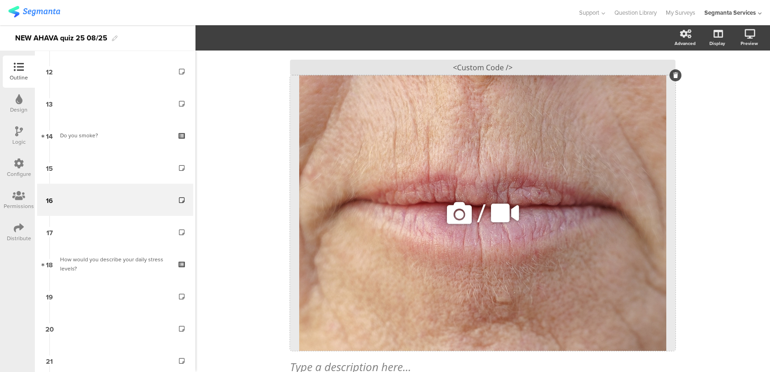
click at [452, 205] on icon at bounding box center [459, 212] width 31 height 31
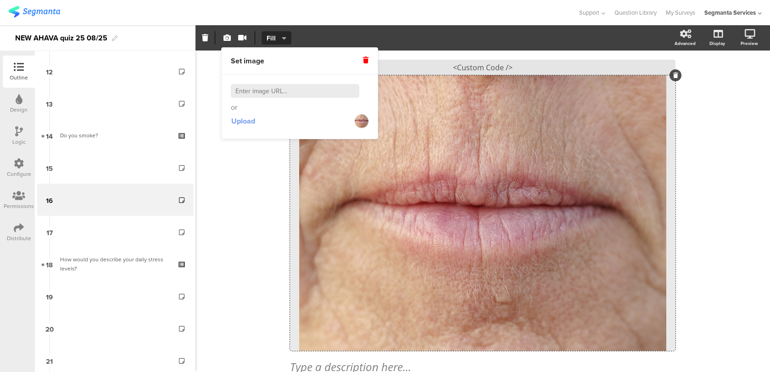
click at [241, 123] on span "Upload" at bounding box center [243, 121] width 24 height 11
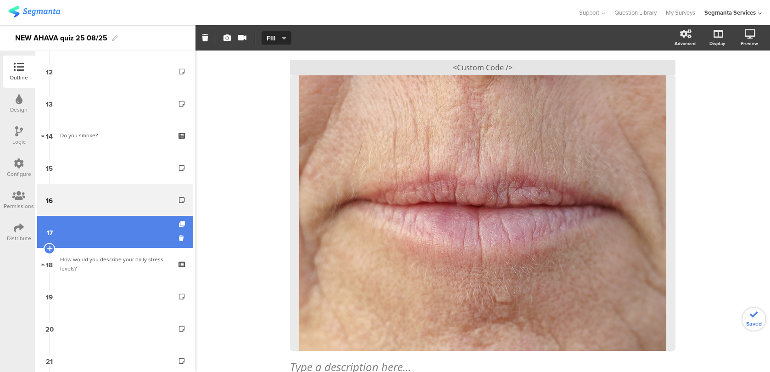
click at [151, 243] on link "17" at bounding box center [115, 232] width 156 height 32
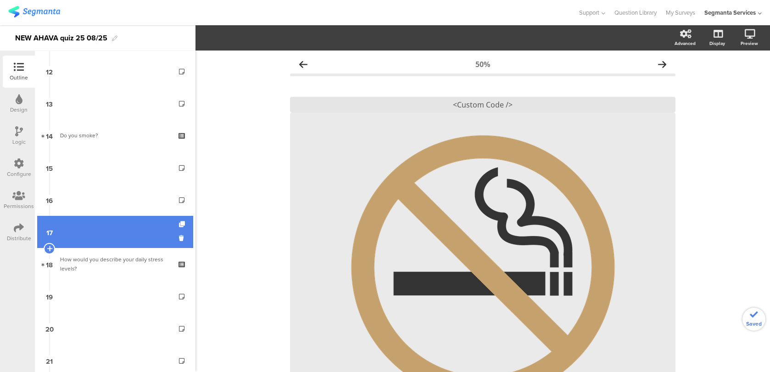
scroll to position [486, 0]
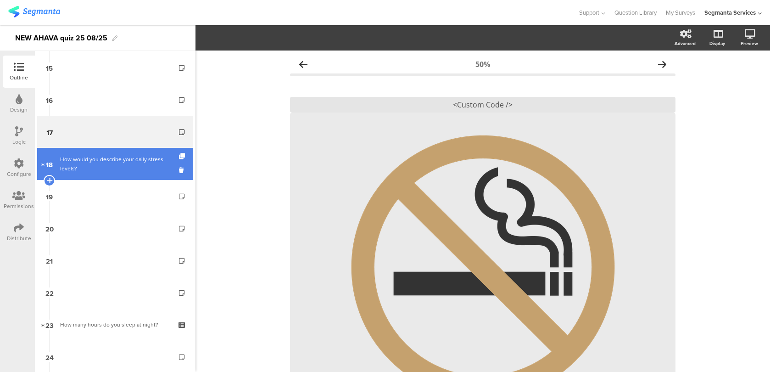
click at [153, 175] on link "18 How would you describe your daily stress levels?" at bounding box center [115, 164] width 156 height 32
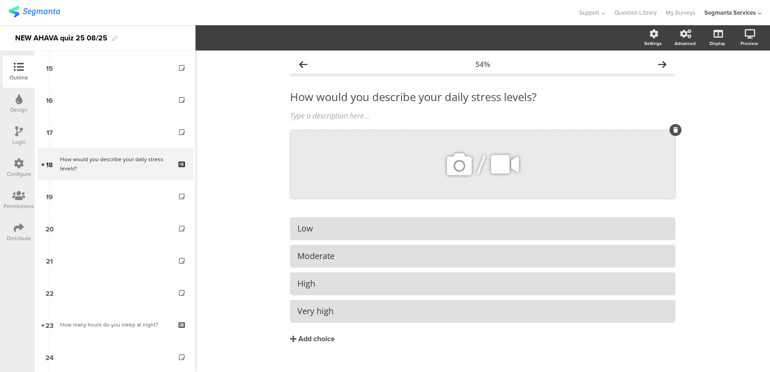
scroll to position [15, 0]
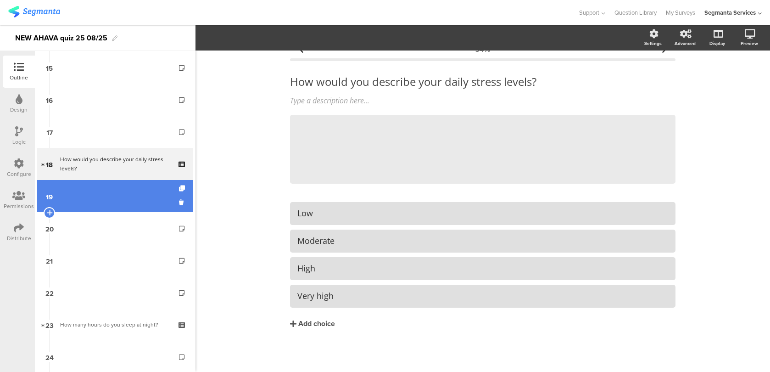
click at [145, 184] on link "19" at bounding box center [115, 196] width 156 height 32
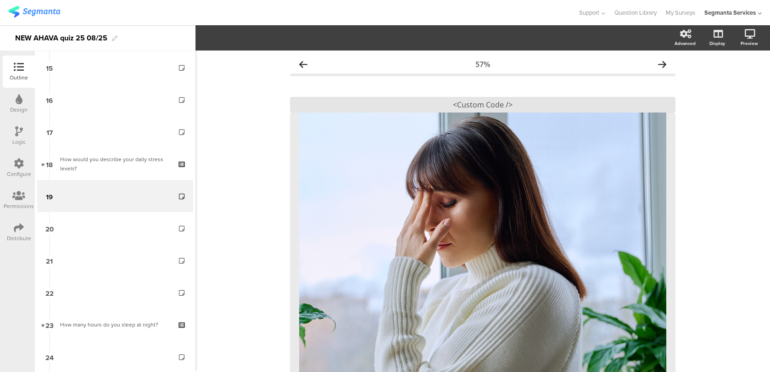
scroll to position [87, 0]
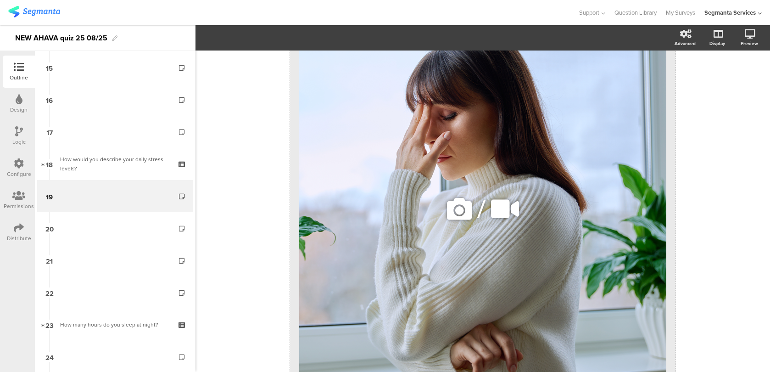
click at [384, 145] on div "/" at bounding box center [483, 208] width 386 height 367
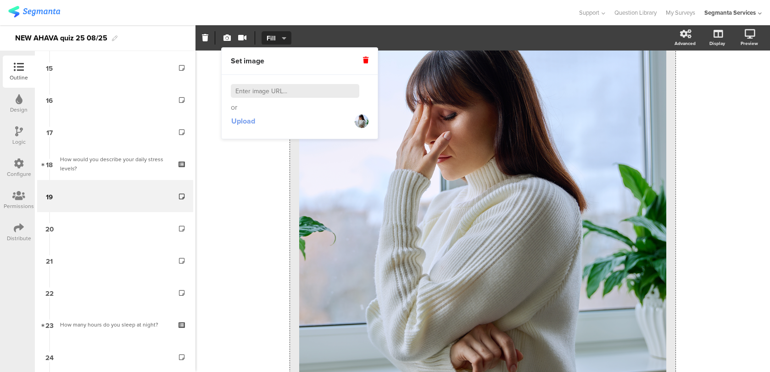
click at [243, 119] on span "Upload" at bounding box center [243, 121] width 24 height 11
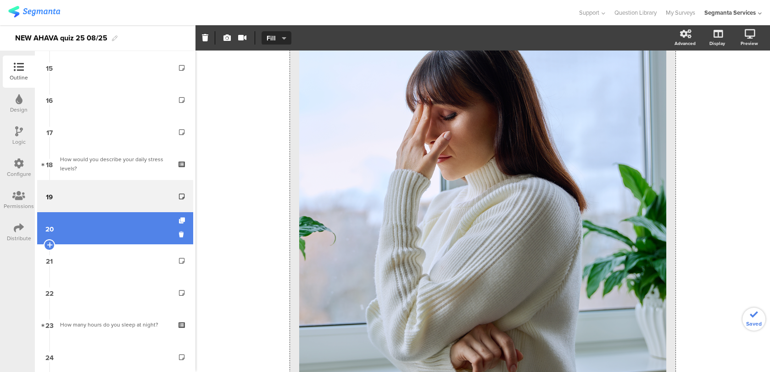
click at [141, 226] on link "20" at bounding box center [115, 228] width 156 height 32
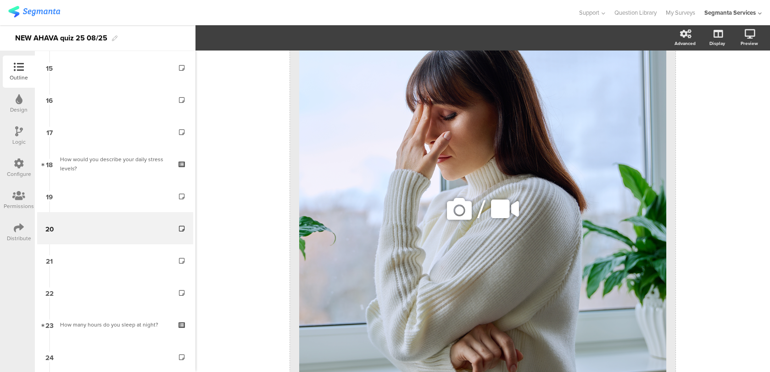
click at [461, 200] on icon at bounding box center [459, 208] width 31 height 31
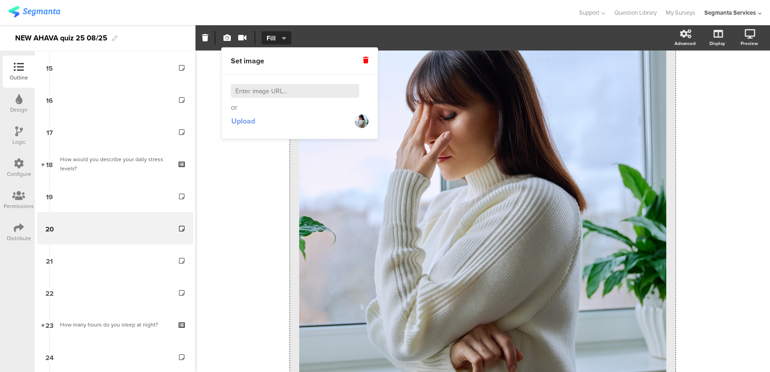
click at [237, 124] on span "Upload" at bounding box center [243, 121] width 24 height 11
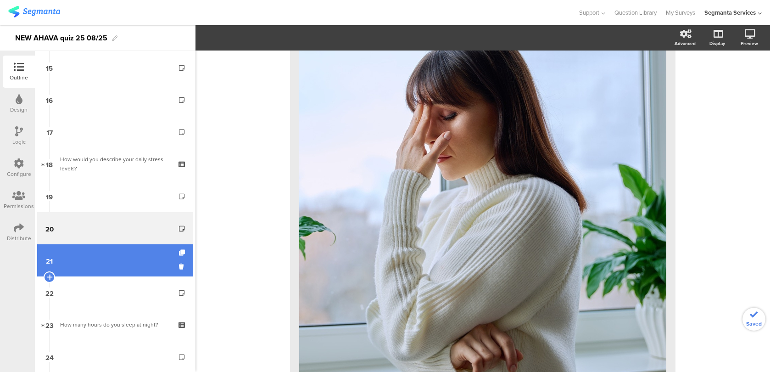
click at [152, 270] on link "21" at bounding box center [115, 260] width 156 height 32
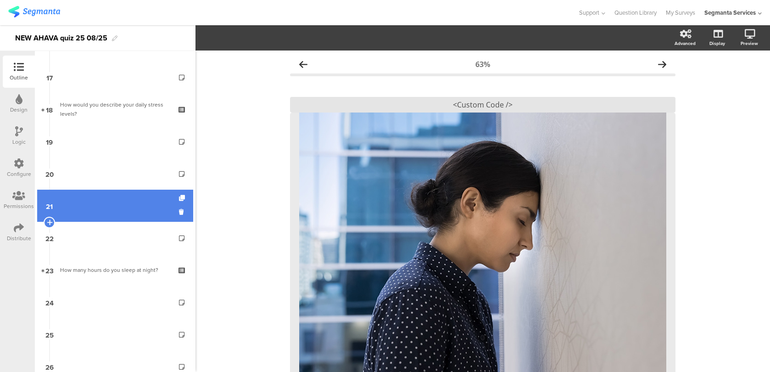
scroll to position [559, 0]
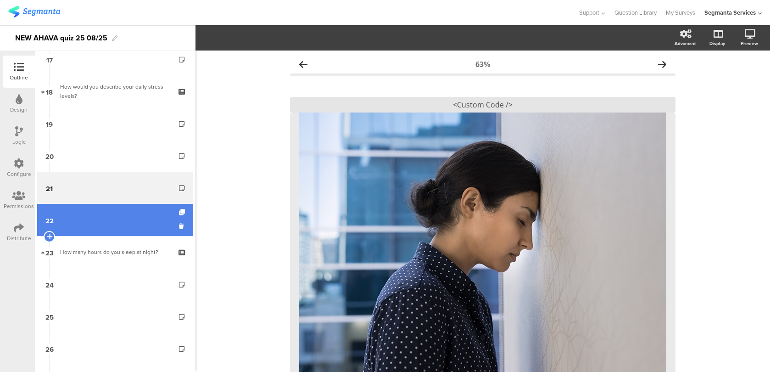
click at [147, 230] on link "22" at bounding box center [115, 220] width 156 height 32
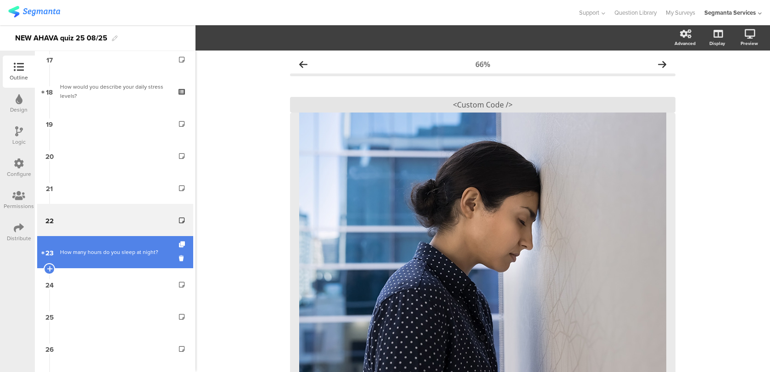
click at [144, 249] on div "How many hours do you sleep at night?" at bounding box center [115, 251] width 110 height 9
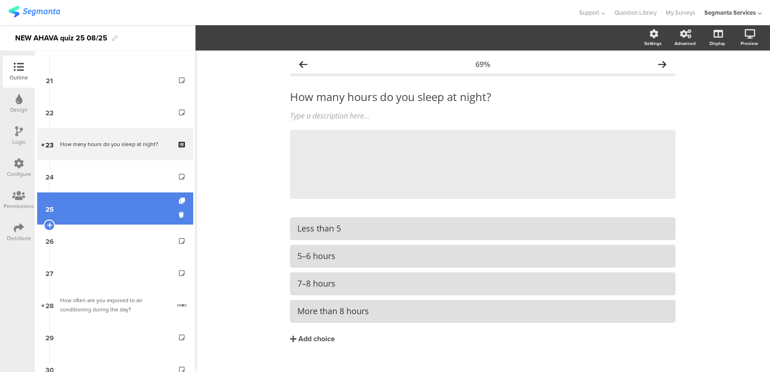
scroll to position [677, 0]
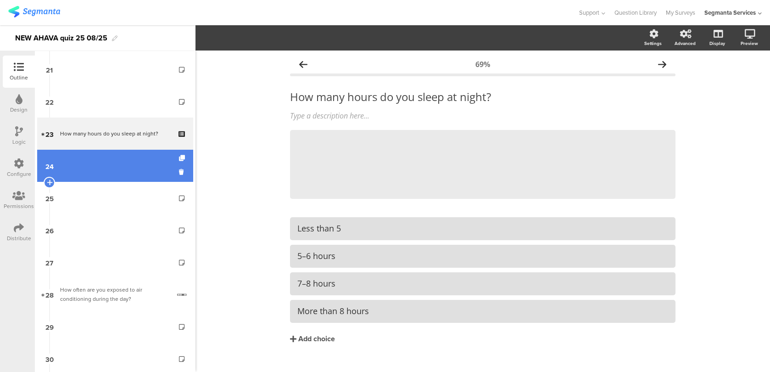
click at [144, 174] on link "24" at bounding box center [115, 166] width 156 height 32
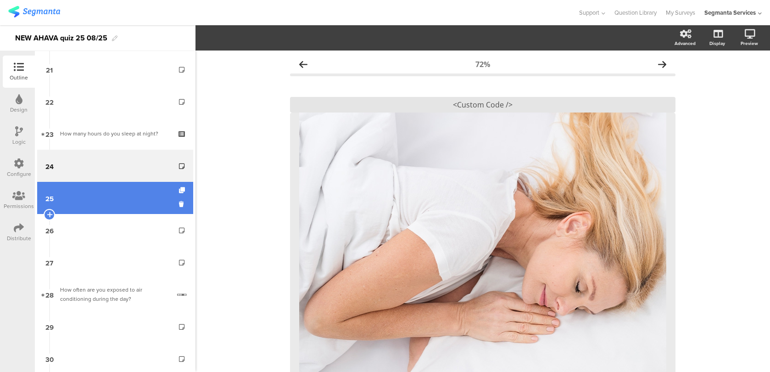
click at [136, 209] on link "25" at bounding box center [115, 198] width 156 height 32
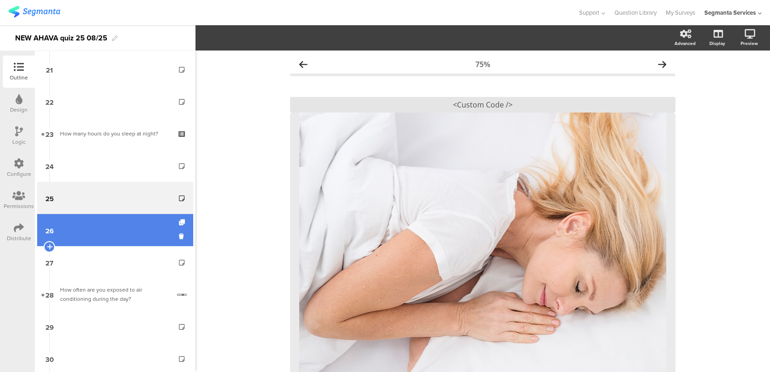
click at [126, 239] on link "26" at bounding box center [115, 230] width 156 height 32
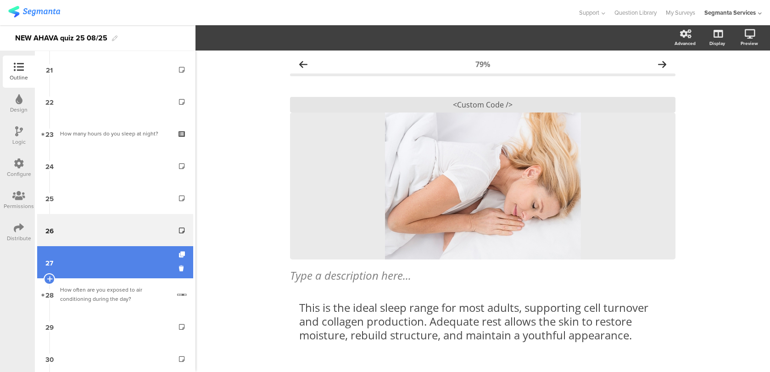
click at [122, 264] on link "27" at bounding box center [115, 262] width 156 height 32
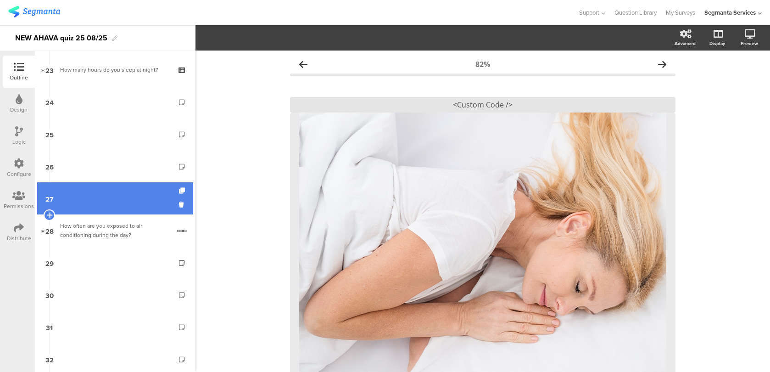
scroll to position [757, 0]
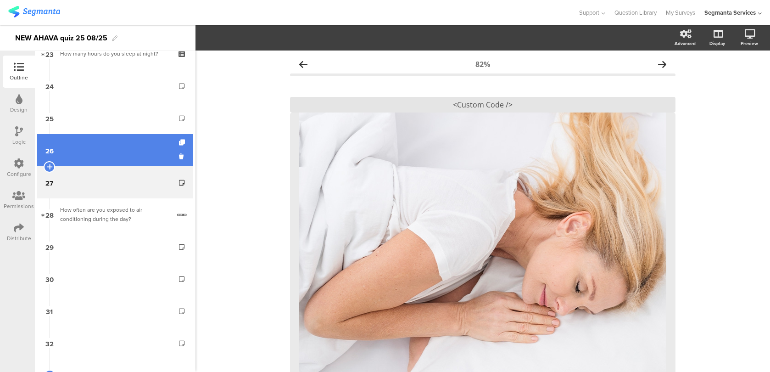
click at [143, 146] on link "26" at bounding box center [115, 150] width 156 height 32
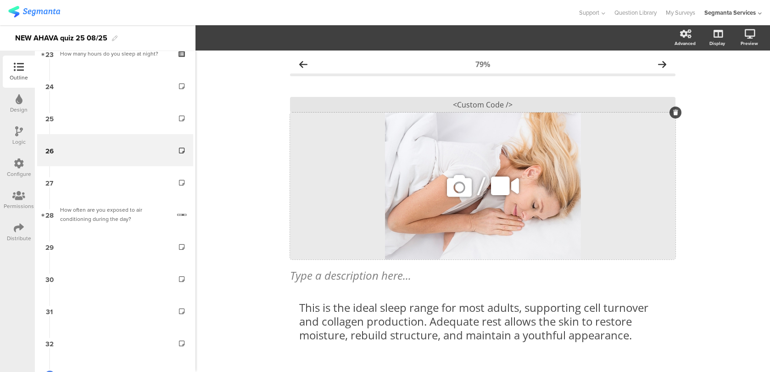
click at [410, 157] on div "/" at bounding box center [483, 185] width 386 height 147
click at [285, 43] on button "Fit" at bounding box center [277, 38] width 30 height 14
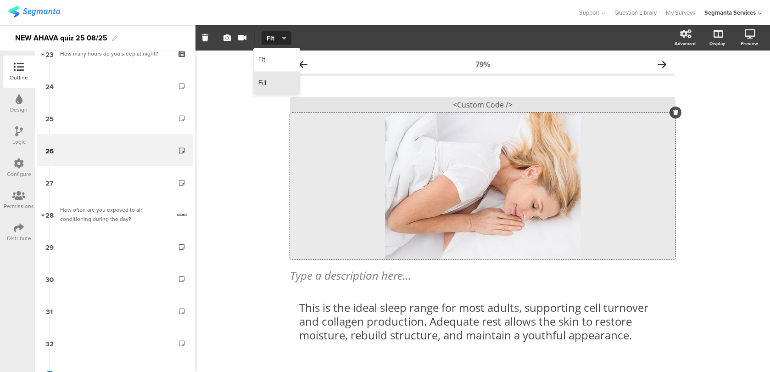
click at [283, 78] on div "Fill" at bounding box center [277, 83] width 46 height 23
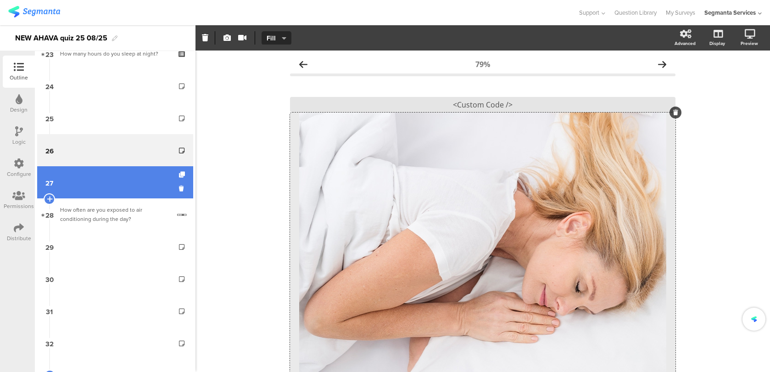
click at [141, 188] on link "27" at bounding box center [115, 182] width 156 height 32
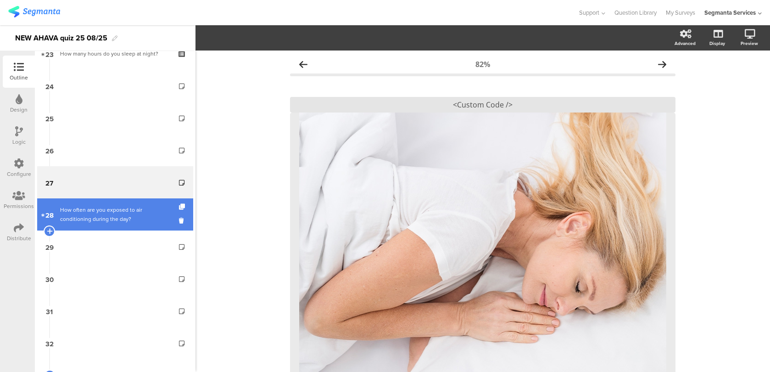
click at [139, 217] on div "How often are you exposed to air conditioning during the day?" at bounding box center [115, 214] width 110 height 18
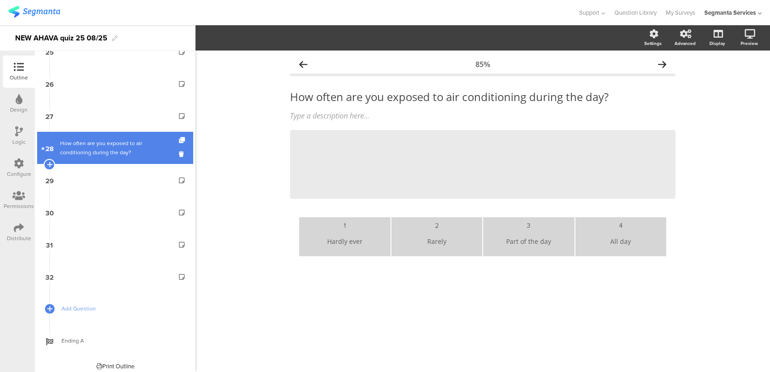
scroll to position [829, 0]
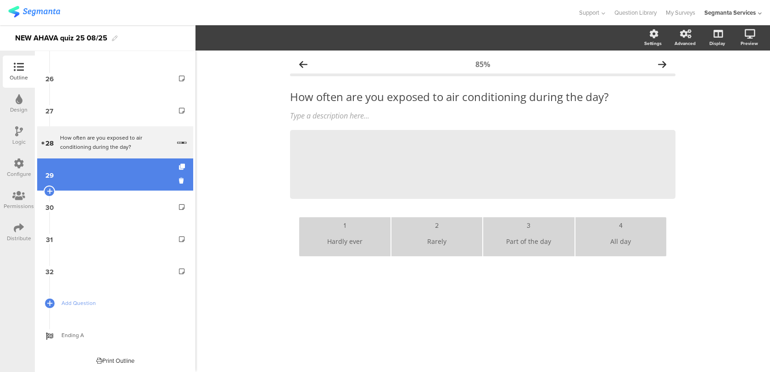
click at [147, 179] on link "29" at bounding box center [115, 174] width 156 height 32
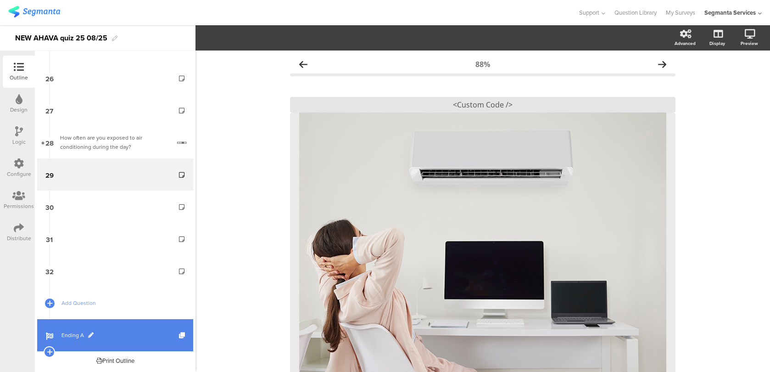
click at [125, 332] on span "Ending A" at bounding box center [121, 334] width 118 height 9
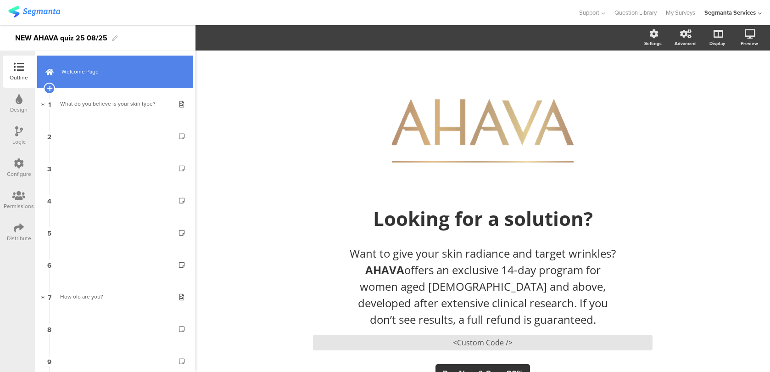
click at [144, 71] on span "Welcome Page" at bounding box center [121, 71] width 118 height 9
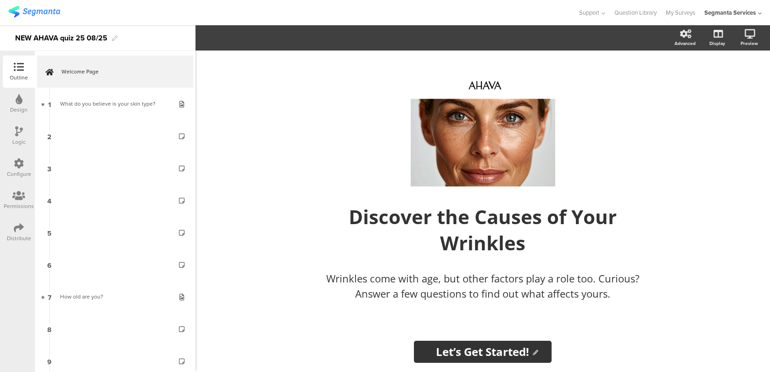
click at [22, 224] on icon at bounding box center [19, 228] width 10 height 10
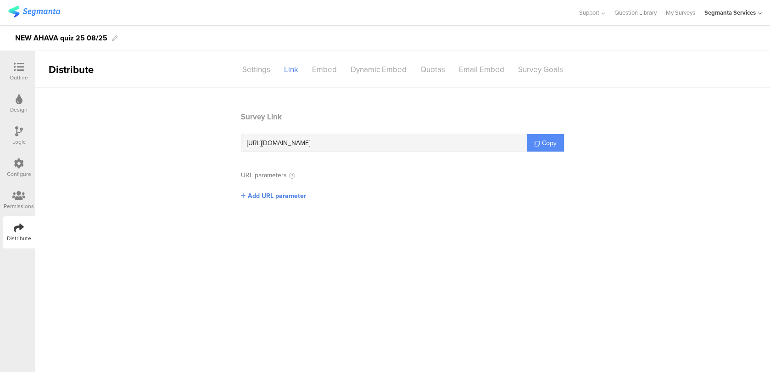
click at [536, 147] on link "Copy" at bounding box center [545, 142] width 37 height 17
click at [13, 165] on div "Configure" at bounding box center [19, 168] width 32 height 32
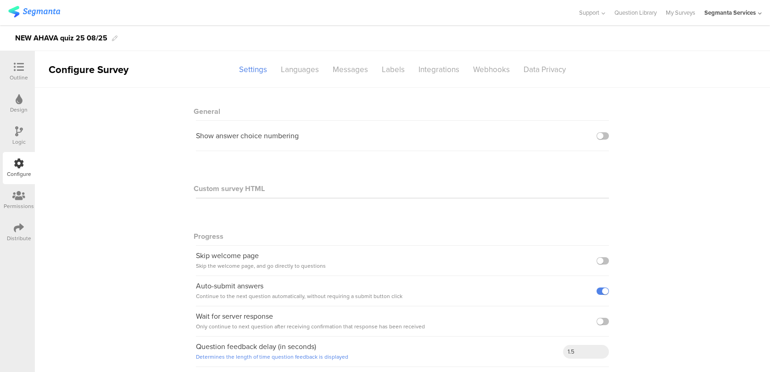
scroll to position [5, 0]
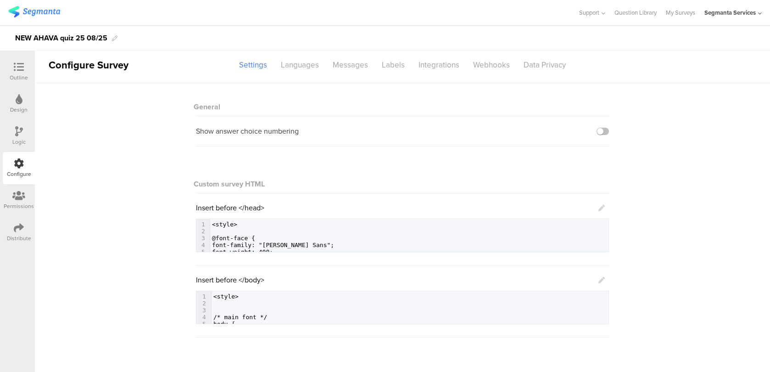
click at [602, 281] on icon at bounding box center [602, 280] width 6 height 6
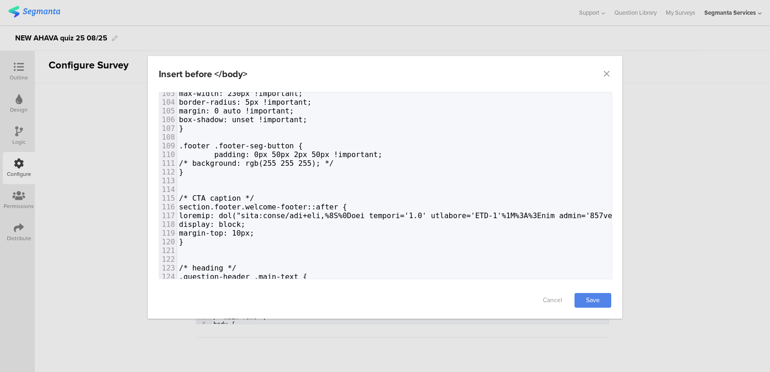
scroll to position [0, 0]
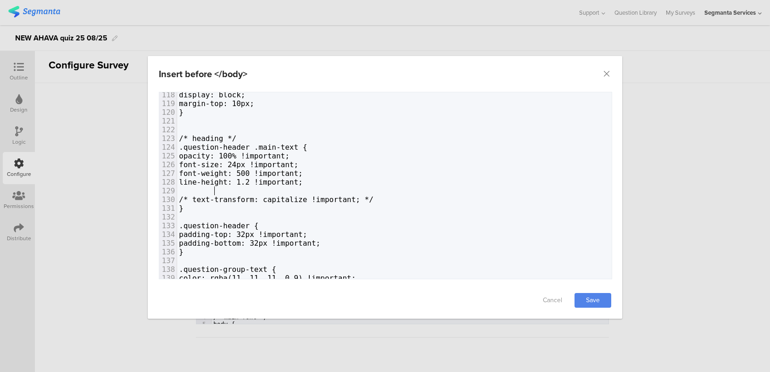
paste textarea "dialog"
drag, startPoint x: 230, startPoint y: 189, endPoint x: 213, endPoint y: 189, distance: 17.0
click at [213, 189] on span "text-align: center !important;" at bounding box center [245, 190] width 133 height 9
type textarea "text-align: center !important;"
drag, startPoint x: 351, startPoint y: 190, endPoint x: 215, endPoint y: 190, distance: 136.3
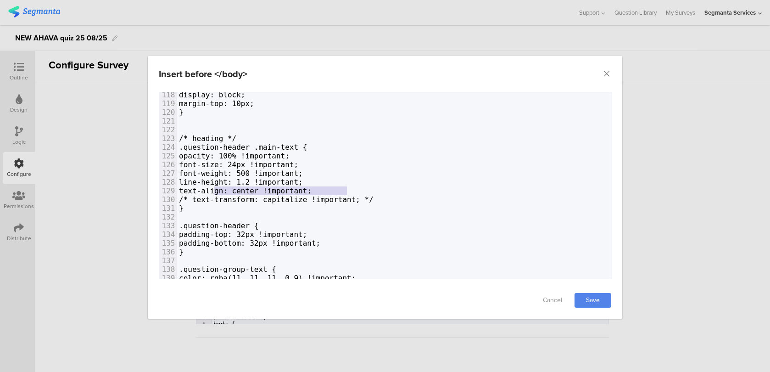
click at [593, 296] on link "Save" at bounding box center [593, 300] width 37 height 15
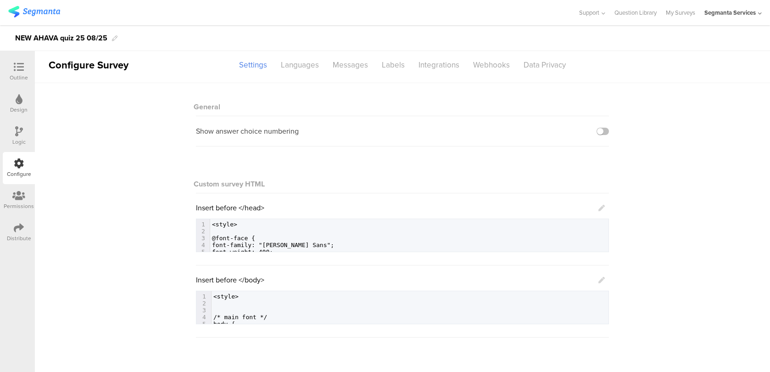
click at [602, 282] on icon at bounding box center [602, 280] width 6 height 6
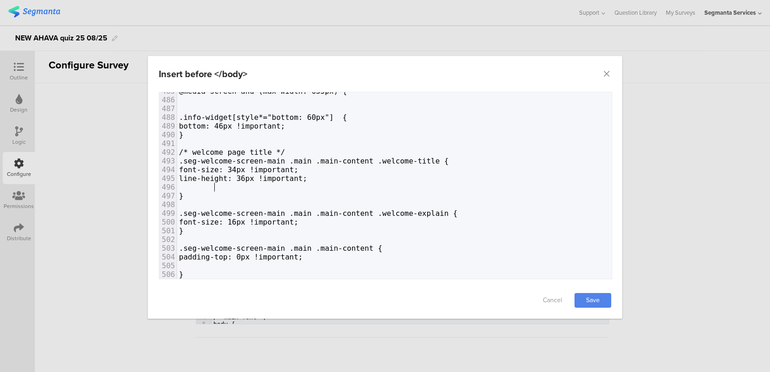
paste textarea "r"
drag, startPoint x: 293, startPoint y: 186, endPoint x: 269, endPoint y: 186, distance: 24.3
click at [269, 186] on span "text-align: center !important;" at bounding box center [245, 187] width 133 height 9
type textarea "ךקגא"
type textarea "ledt"
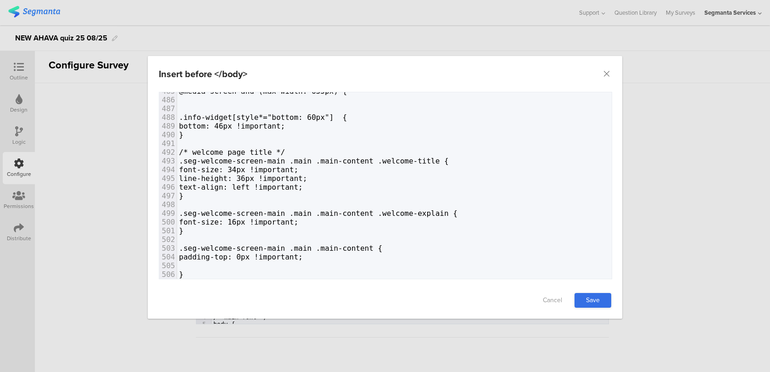
type textarea "ft"
click at [595, 297] on link "Save" at bounding box center [593, 300] width 37 height 15
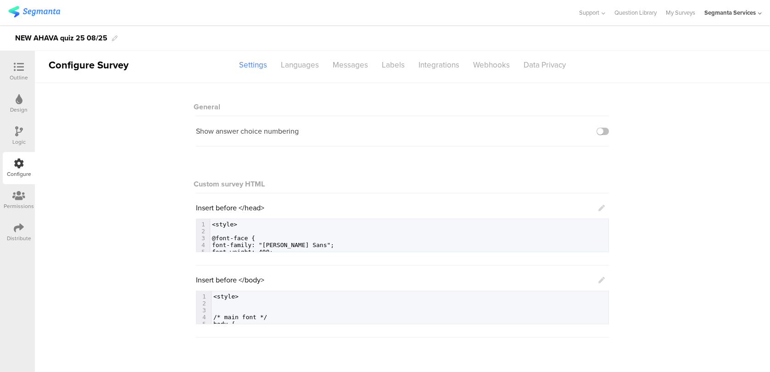
click at [601, 278] on icon at bounding box center [602, 280] width 6 height 6
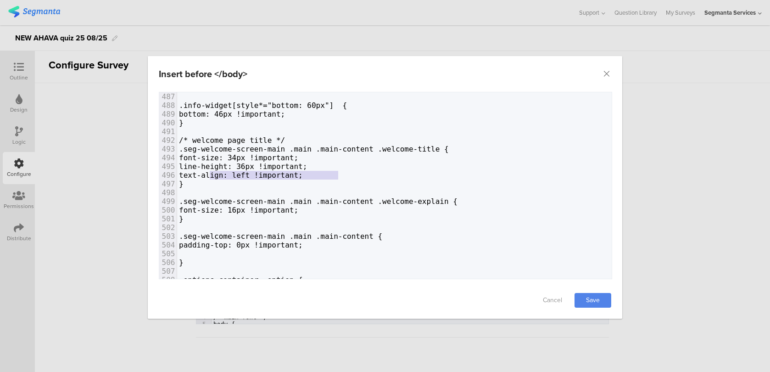
type textarea "text-align: left !important;"
drag, startPoint x: 342, startPoint y: 173, endPoint x: 214, endPoint y: 173, distance: 128.1
click at [599, 302] on link "Save" at bounding box center [593, 300] width 37 height 15
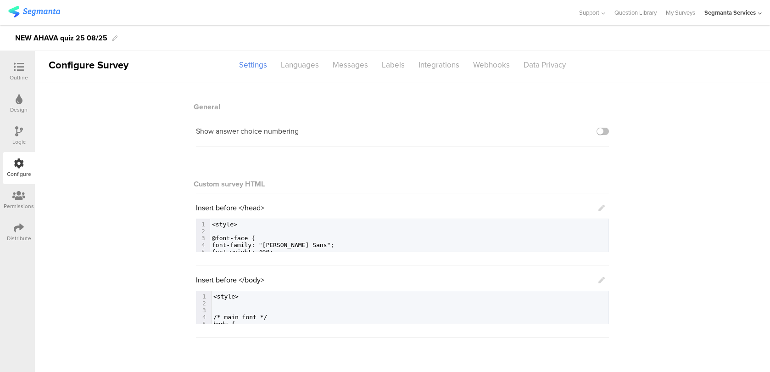
click at [22, 78] on div "Outline" at bounding box center [19, 77] width 18 height 8
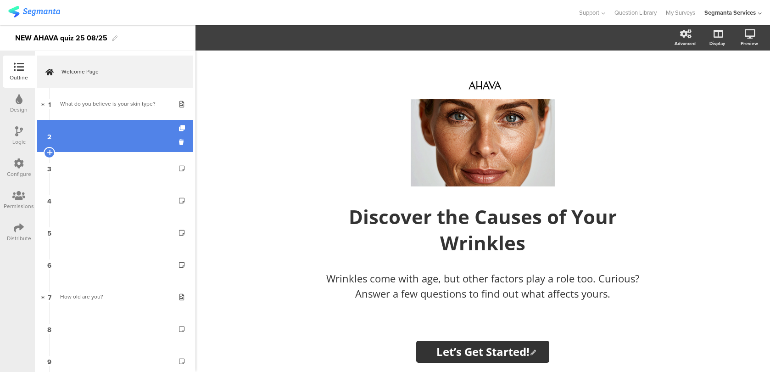
click at [146, 121] on link "2" at bounding box center [115, 136] width 156 height 32
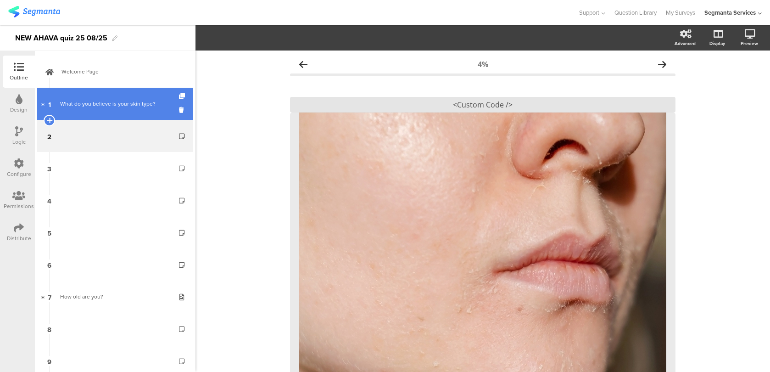
click at [149, 113] on link "1 What do you believe is your skin type?" at bounding box center [115, 104] width 156 height 32
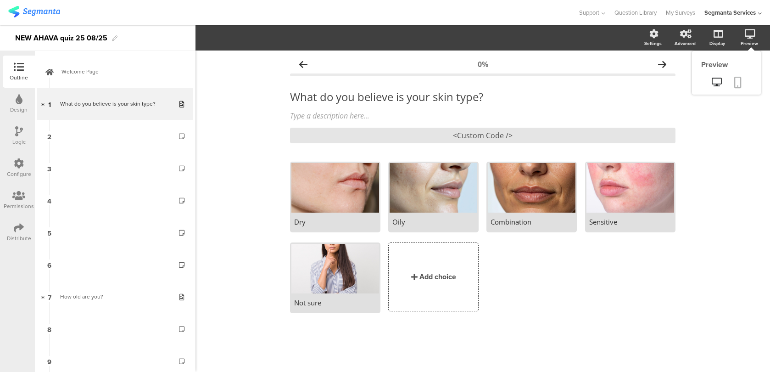
click at [739, 85] on icon at bounding box center [737, 82] width 7 height 11
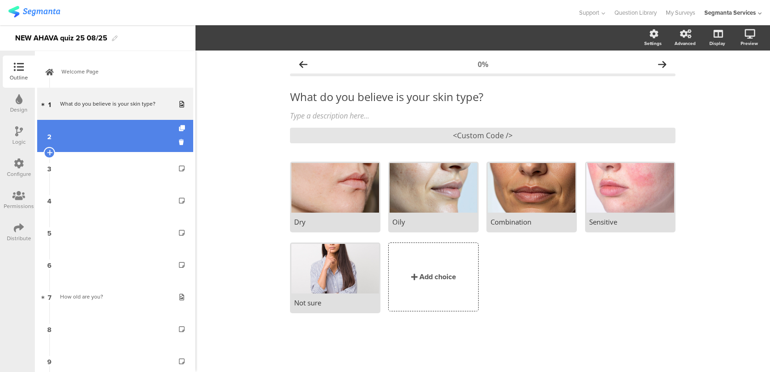
click at [127, 149] on link "2" at bounding box center [115, 136] width 156 height 32
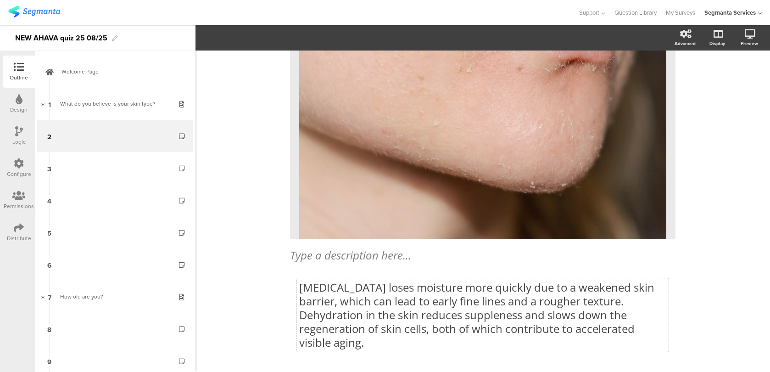
click at [353, 295] on p "[MEDICAL_DATA] loses moisture more quickly due to a weakened skin barrier, whic…" at bounding box center [482, 314] width 367 height 69
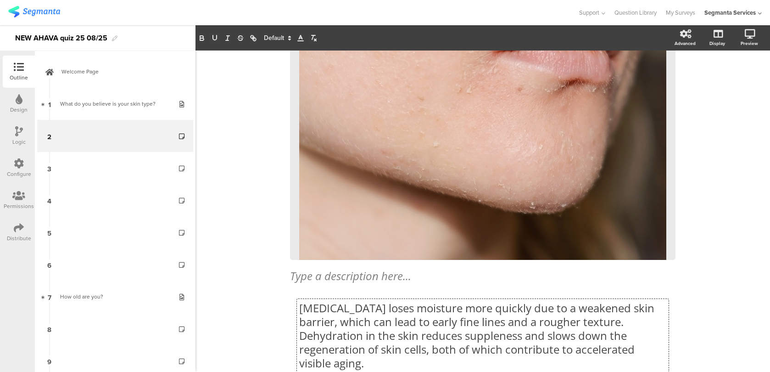
scroll to position [241, 0]
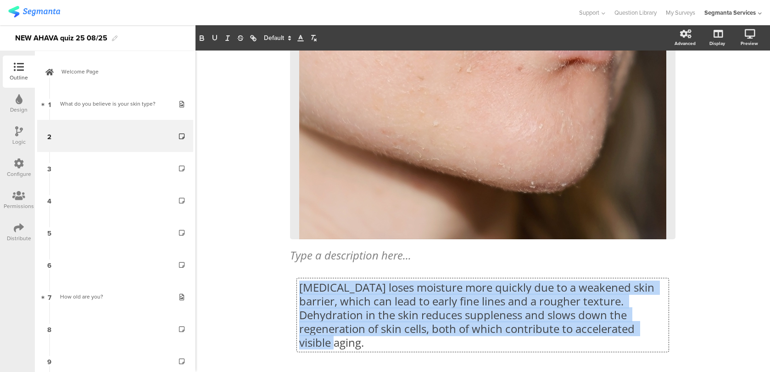
copy p "[MEDICAL_DATA] loses moisture more quickly due to a weakened skin barrier, whic…"
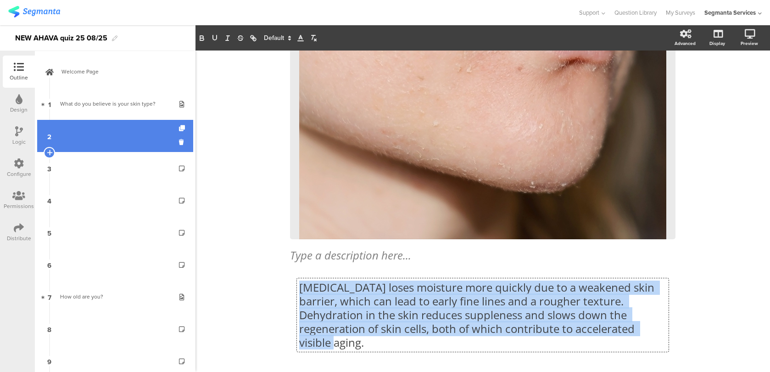
click at [138, 121] on link "2" at bounding box center [115, 136] width 156 height 32
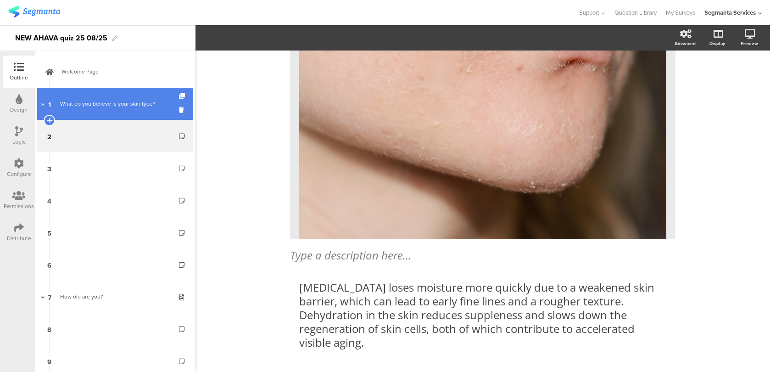
click at [139, 108] on div "What do you believe is your skin type?" at bounding box center [115, 103] width 110 height 9
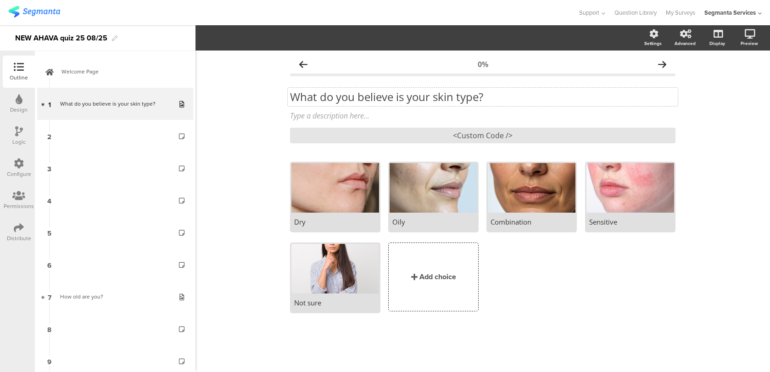
click at [367, 93] on p "What do you believe is your skin type?" at bounding box center [483, 97] width 386 height 14
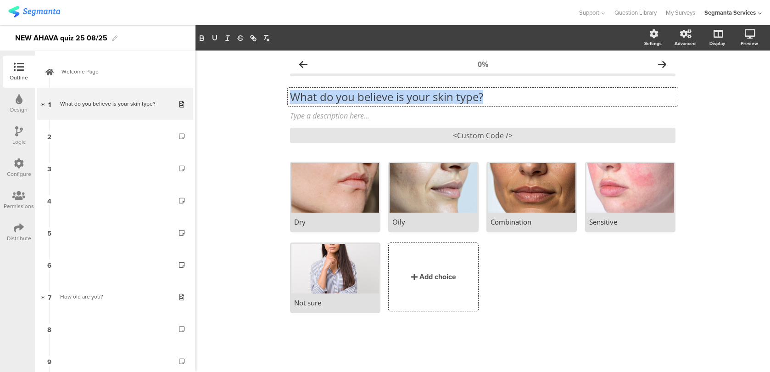
copy p "What do you believe is your skin type?"
click at [302, 221] on div "Dry" at bounding box center [335, 221] width 82 height 9
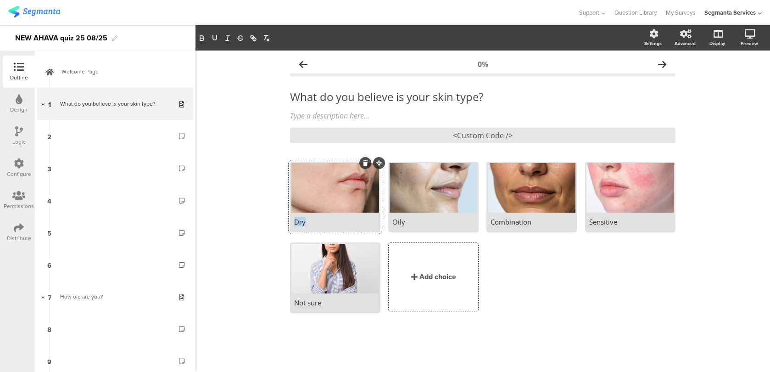
copy div "Dry"
click at [406, 222] on div "Oily" at bounding box center [433, 221] width 82 height 9
copy div "Oily"
click at [503, 219] on div "Combination" at bounding box center [532, 221] width 82 height 9
copy div "Combination"
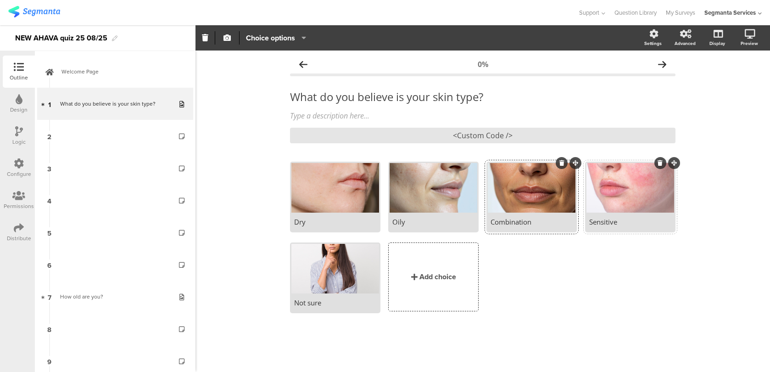
click at [604, 221] on div "Sensitive" at bounding box center [630, 221] width 82 height 9
copy div "Sensitive"
click at [313, 302] on div "Not sure" at bounding box center [335, 302] width 82 height 9
copy div "Not sure"
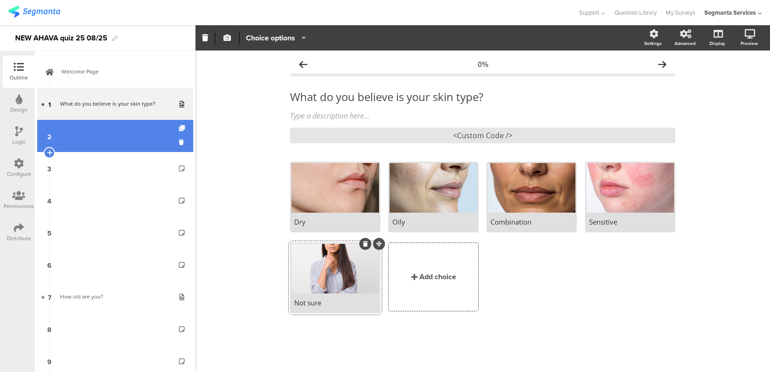
click at [87, 139] on link "2" at bounding box center [115, 136] width 156 height 32
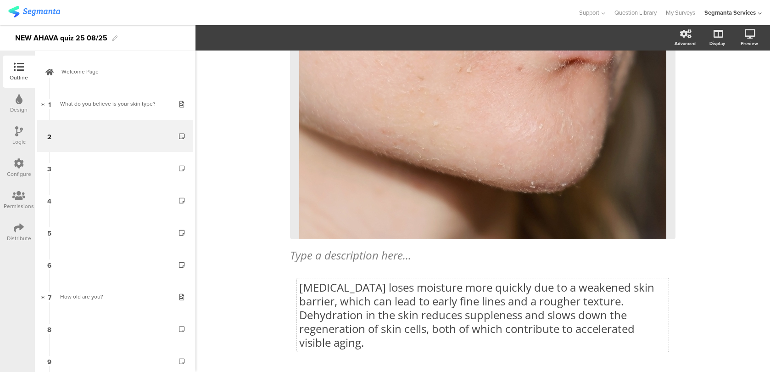
click at [373, 295] on p "[MEDICAL_DATA] loses moisture more quickly due to a weakened skin barrier, whic…" at bounding box center [482, 314] width 367 height 69
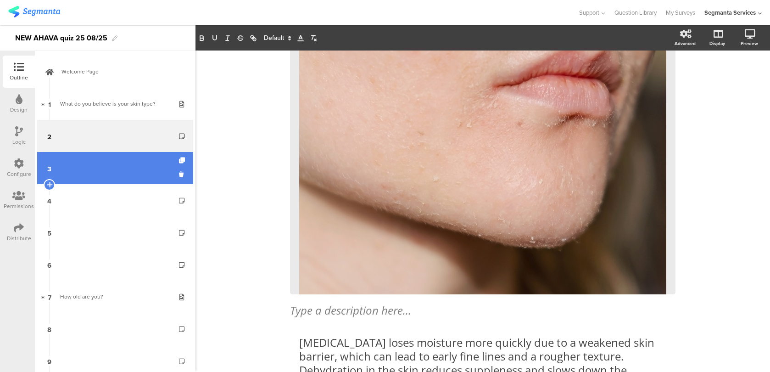
click at [121, 172] on link "3" at bounding box center [115, 168] width 156 height 32
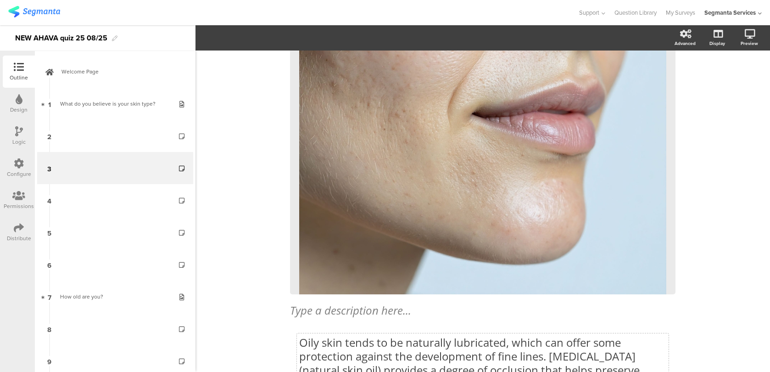
click at [324, 339] on div "Oily skin tends to be naturally lubricated, which can offer some protection aga…" at bounding box center [483, 378] width 386 height 90
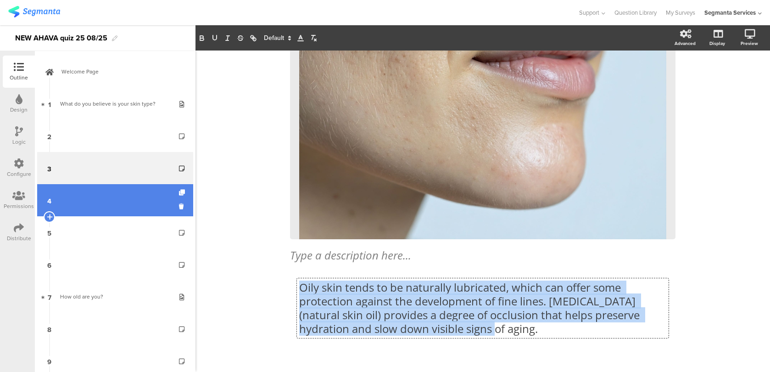
click at [138, 198] on link "4" at bounding box center [115, 200] width 156 height 32
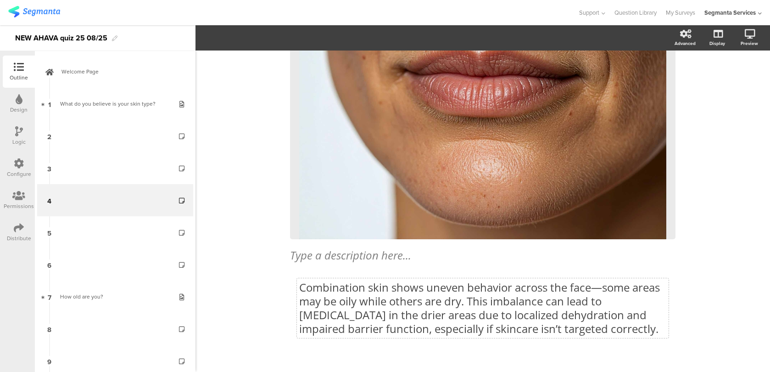
click at [366, 320] on p "Combination skin shows uneven behavior across the face—some areas may be oily w…" at bounding box center [482, 307] width 367 height 55
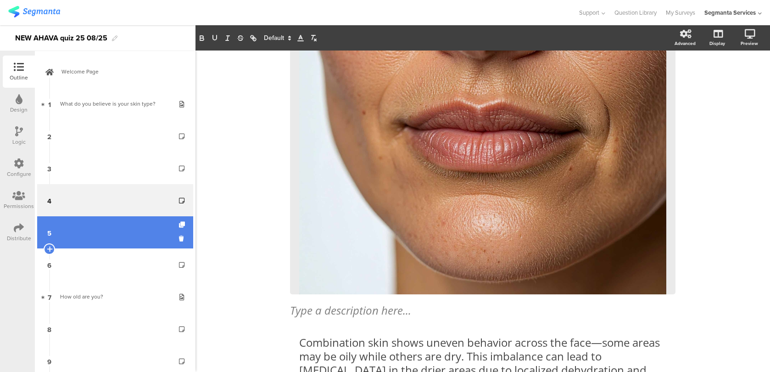
click at [144, 234] on link "5" at bounding box center [115, 232] width 156 height 32
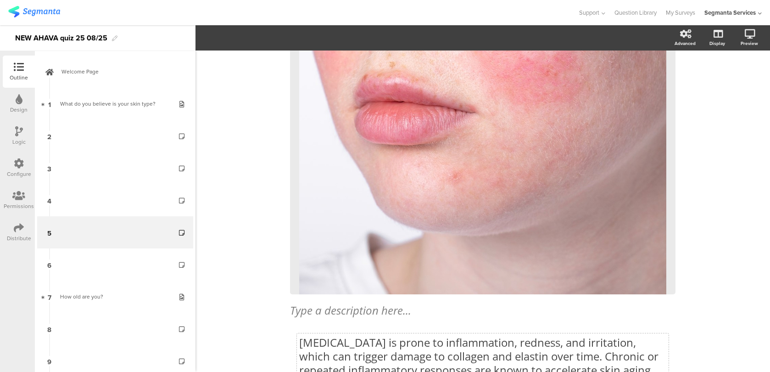
click at [397, 351] on div "[MEDICAL_DATA] is prone to inflammation, redness, and irritation, which can tri…" at bounding box center [483, 378] width 386 height 90
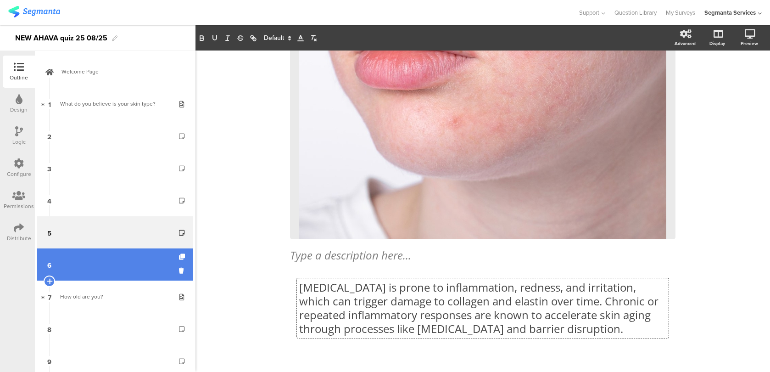
click at [139, 273] on link "6" at bounding box center [115, 264] width 156 height 32
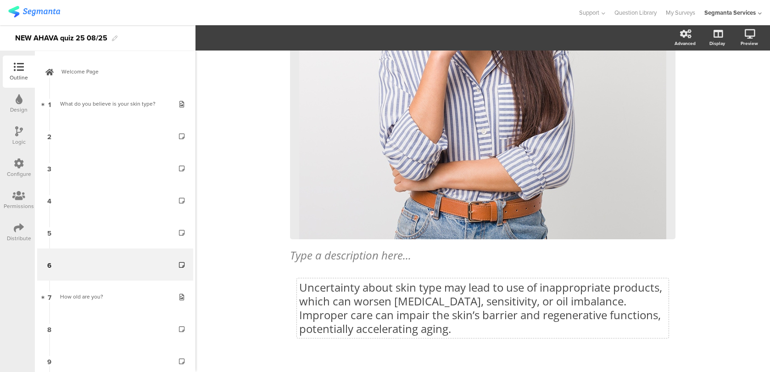
click at [353, 325] on p "Uncertainty about skin type may lead to use of inappropriate products, which ca…" at bounding box center [482, 307] width 367 height 55
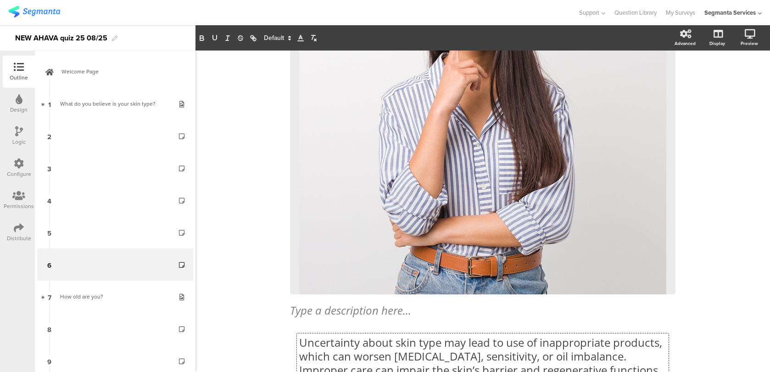
scroll to position [0, 0]
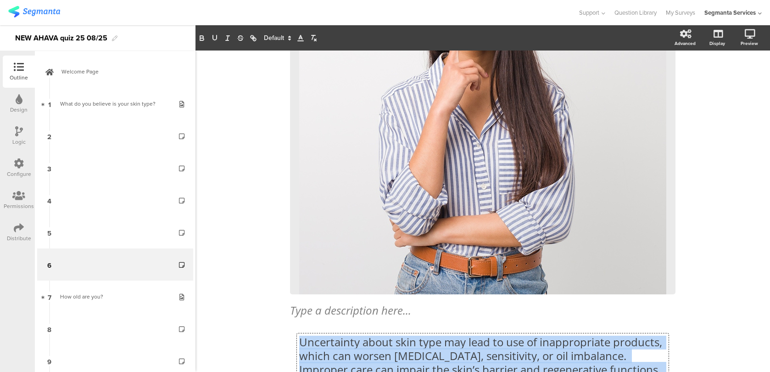
copy p "Uncertainty about skin type may lead to use of inappropriate products, which ca…"
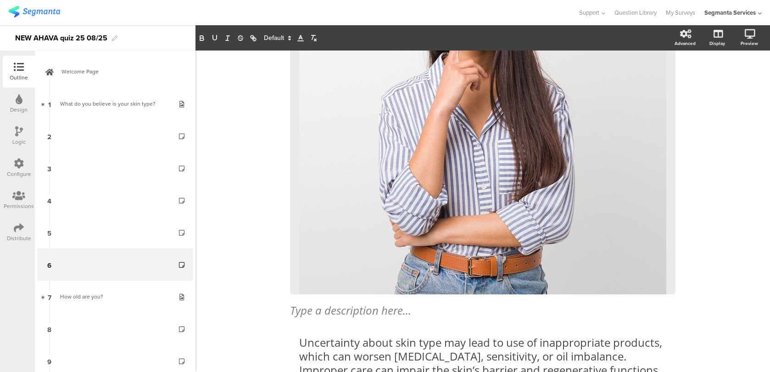
click at [243, 339] on div "16% Type a description here... / <Custom Code />" at bounding box center [483, 146] width 575 height 562
click at [23, 242] on div "Distribute" at bounding box center [19, 232] width 32 height 32
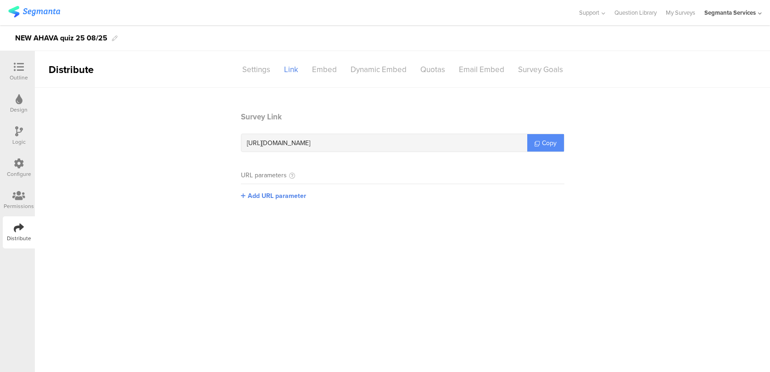
click at [550, 144] on span "Copy" at bounding box center [549, 143] width 15 height 10
click at [11, 68] on div at bounding box center [19, 67] width 18 height 11
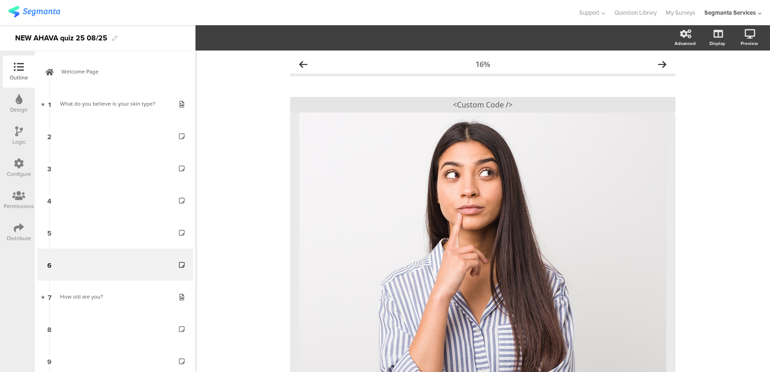
scroll to position [53, 0]
